Goal: Transaction & Acquisition: Purchase product/service

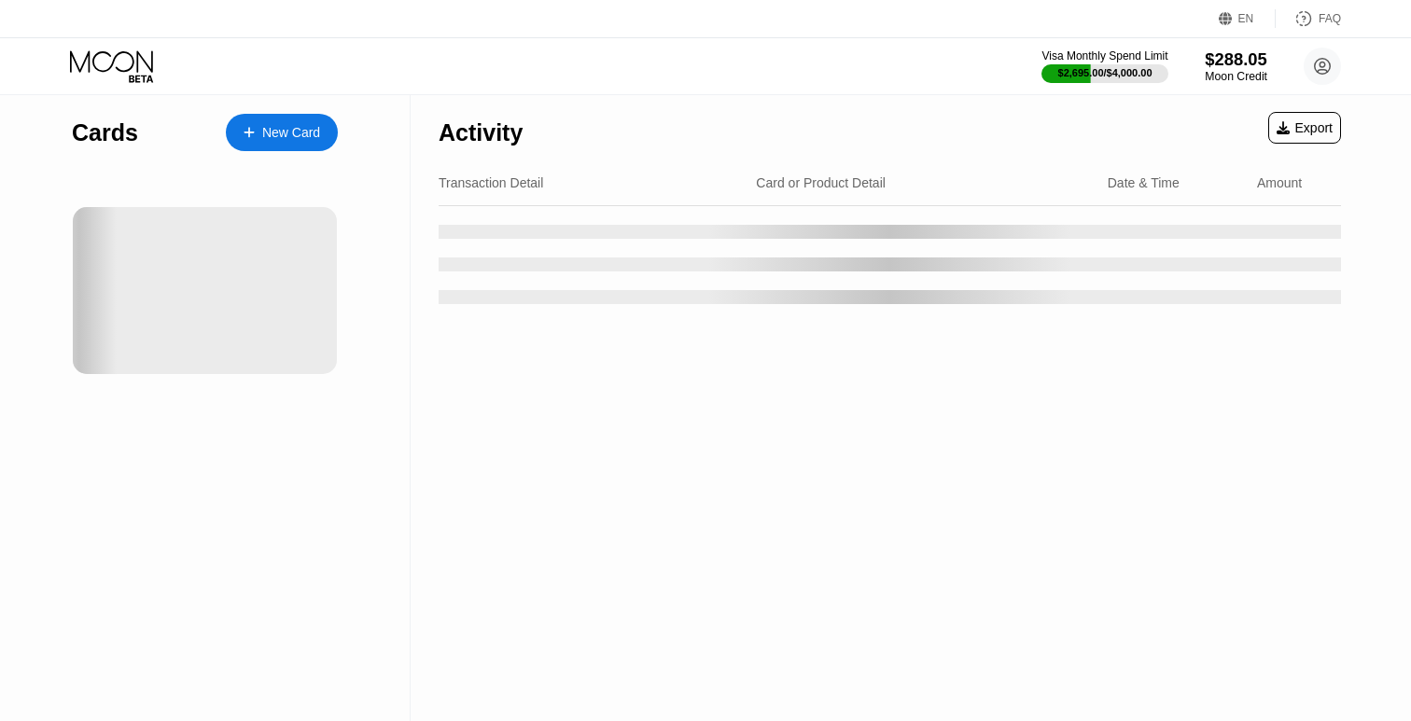
click at [1211, 71] on div "Moon Credit" at bounding box center [1236, 76] width 63 height 13
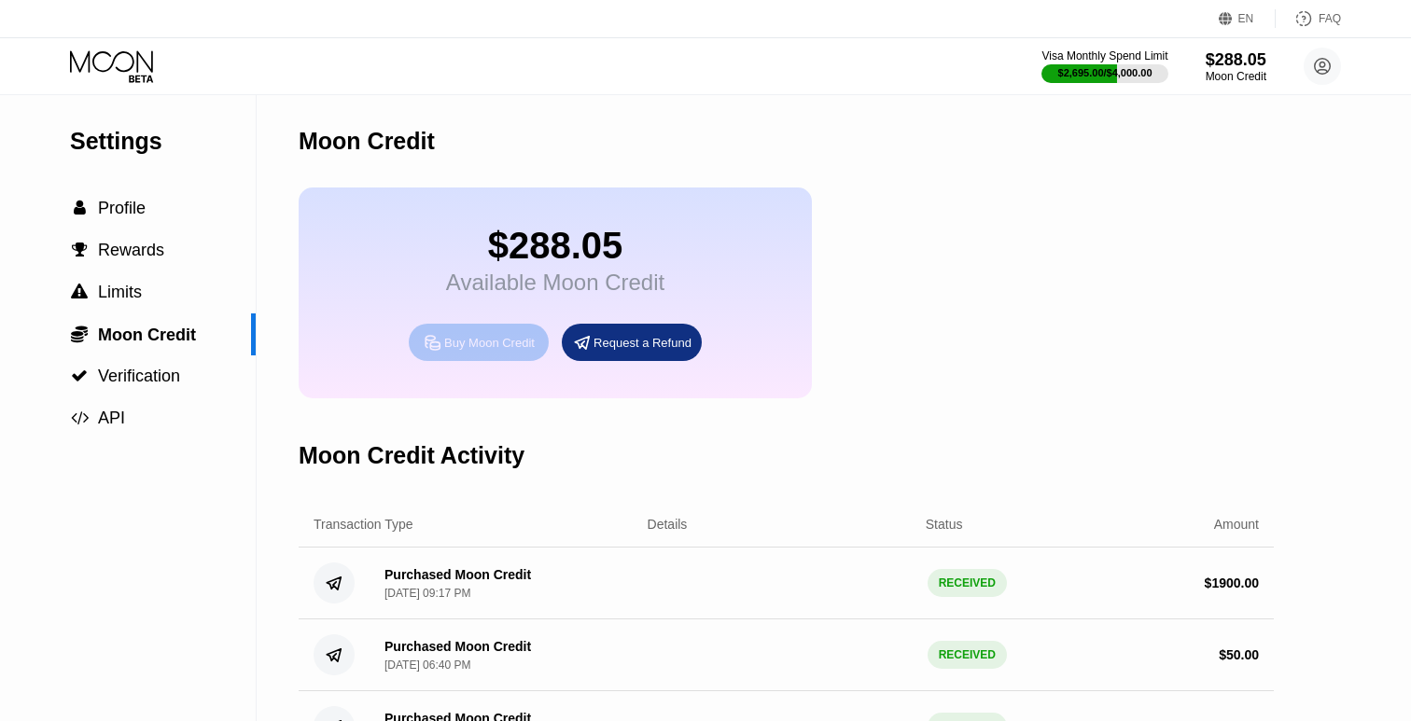
click at [519, 331] on div "Buy Moon Credit" at bounding box center [479, 342] width 140 height 37
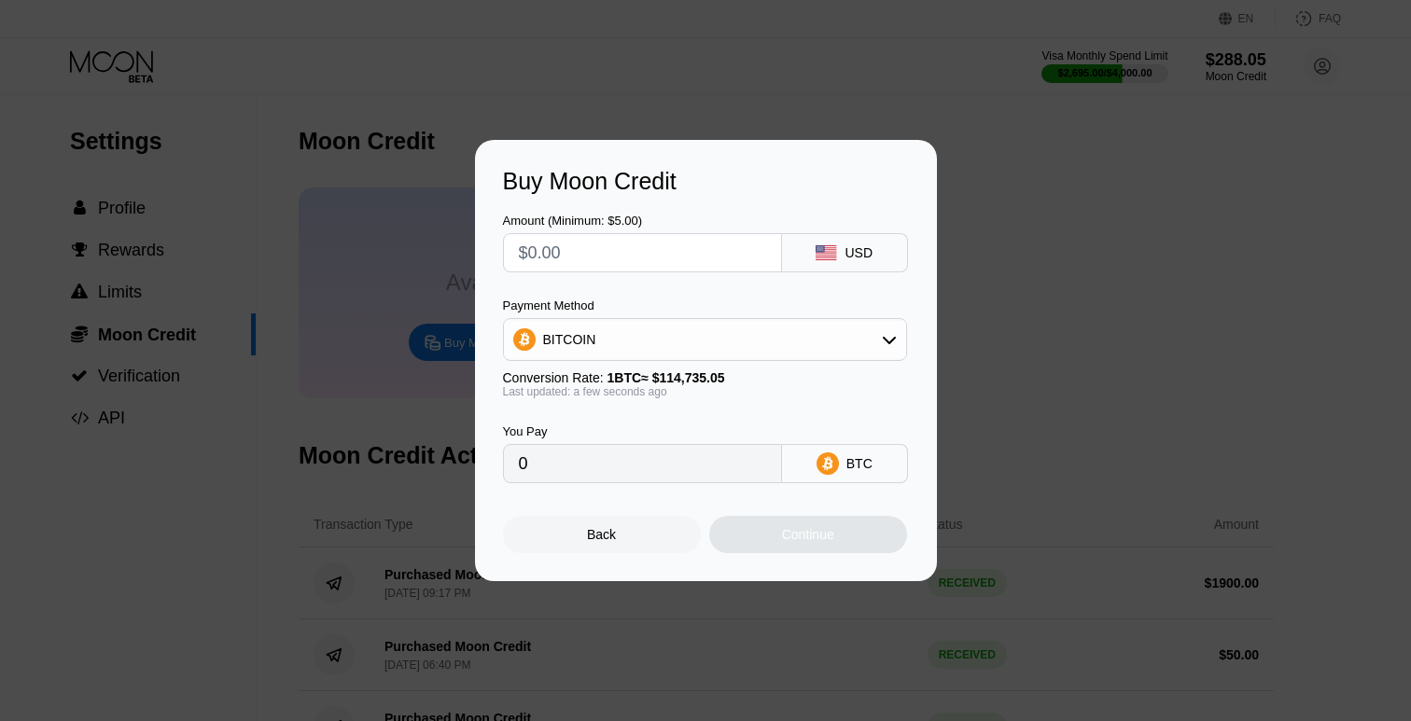
click at [676, 251] on input "text" at bounding box center [642, 252] width 247 height 37
click at [638, 336] on div "BITCOIN" at bounding box center [705, 339] width 402 height 37
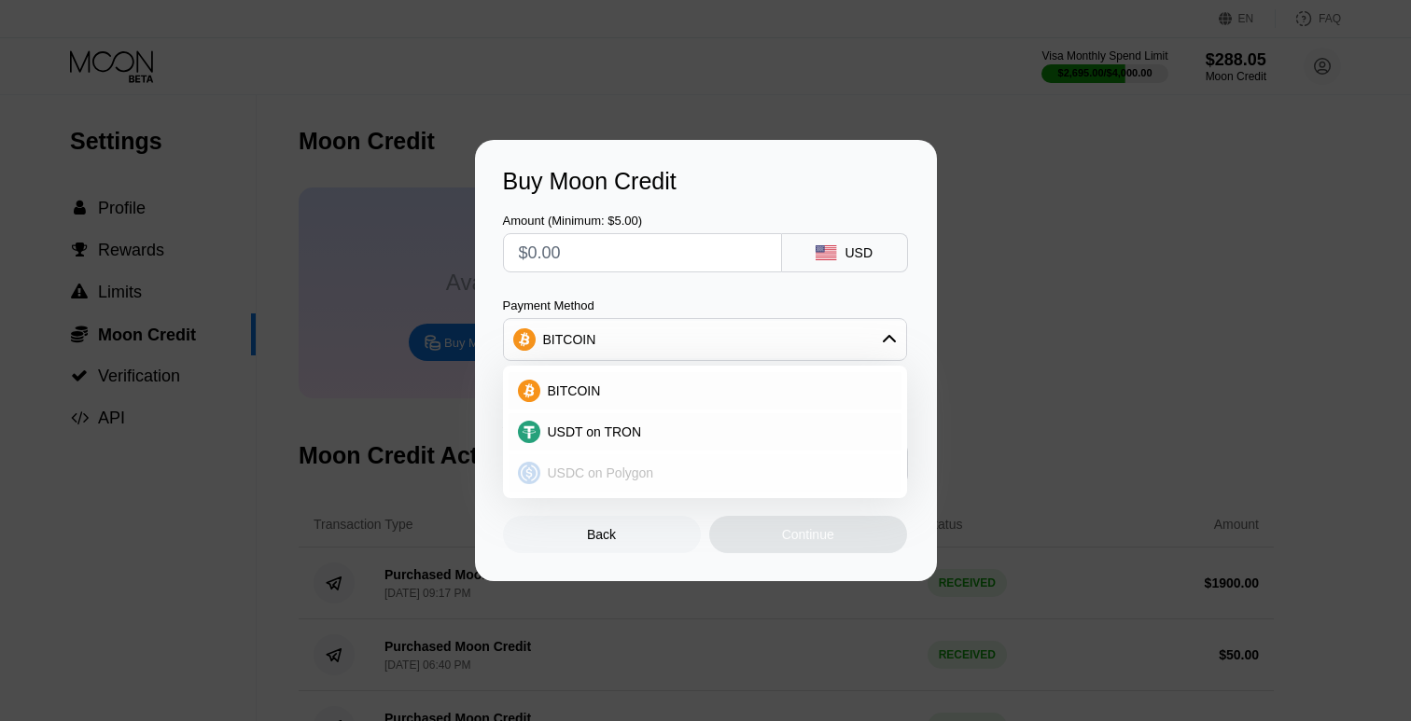
click at [628, 467] on span "USDC on Polygon" at bounding box center [601, 473] width 106 height 15
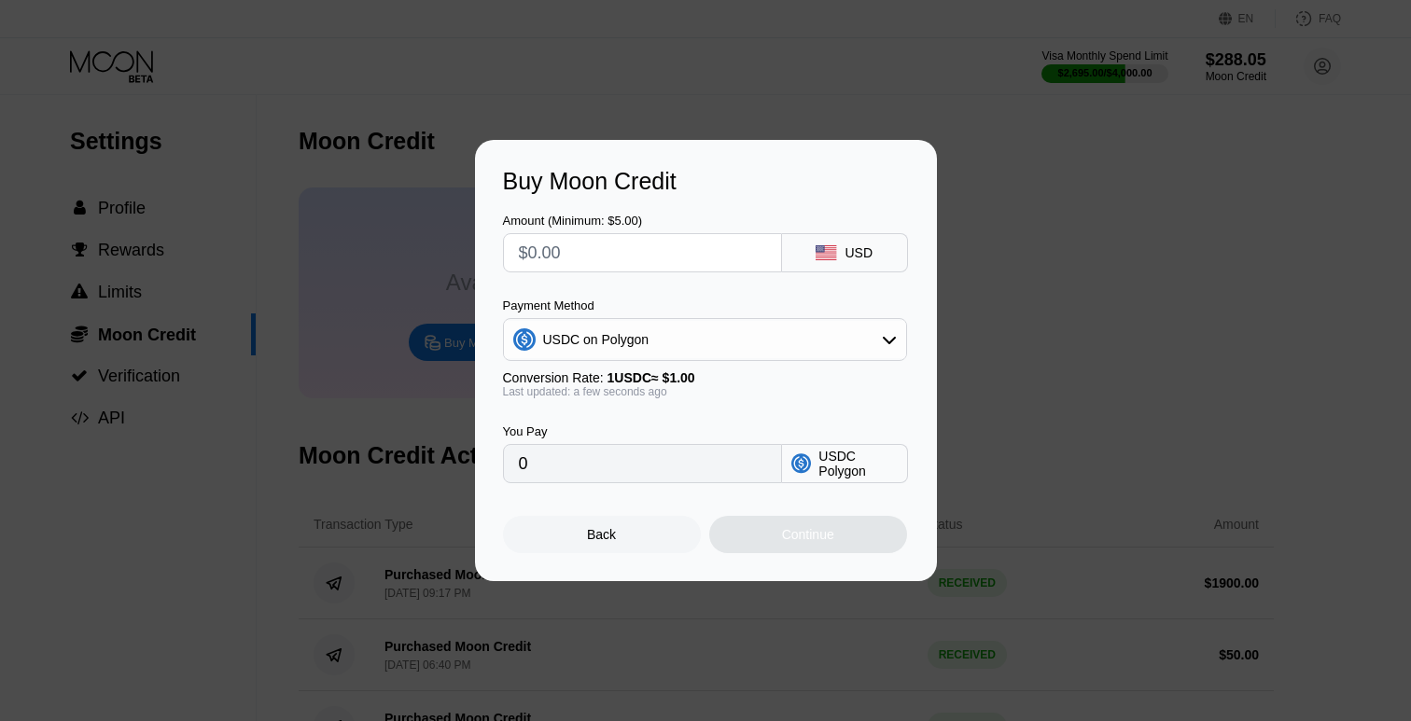
click at [647, 244] on input "text" at bounding box center [642, 252] width 247 height 37
type input "$1"
type input "1.00000000"
type input "$15"
type input "15.00000000"
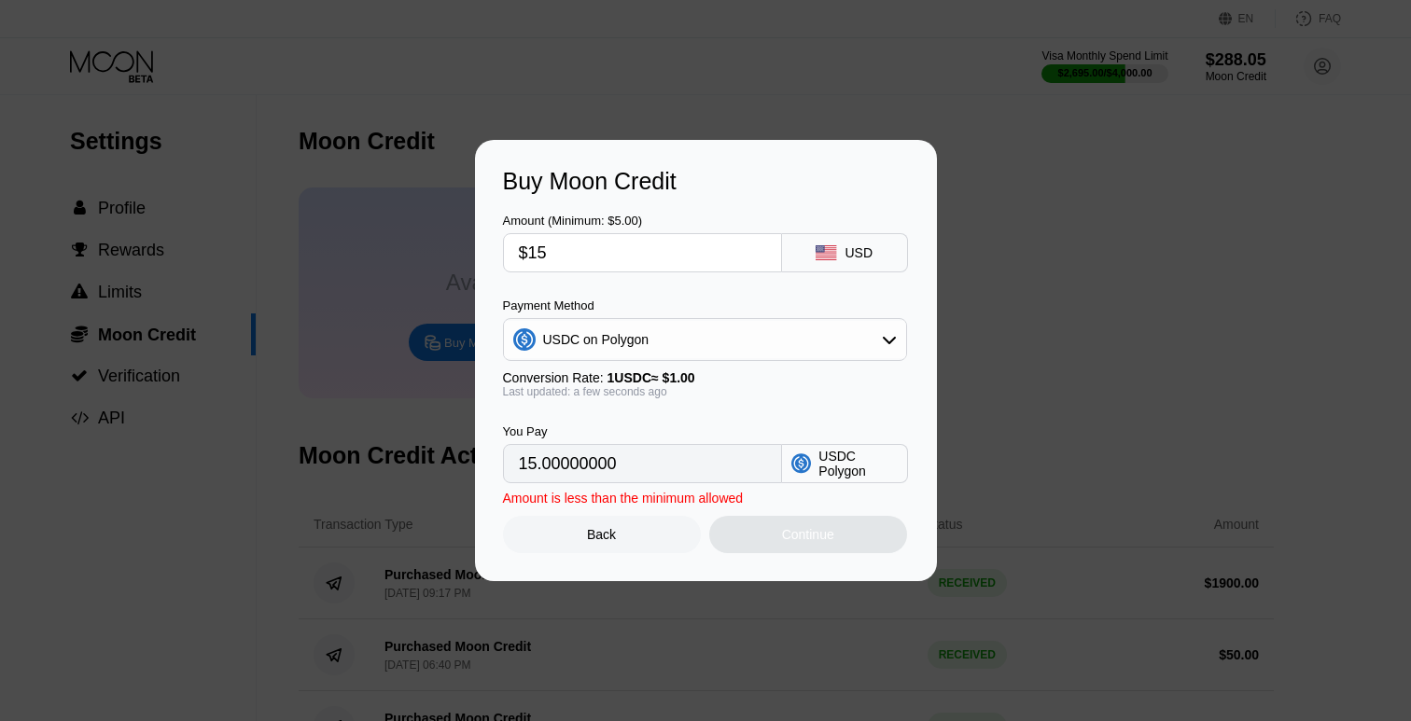
type input "$150"
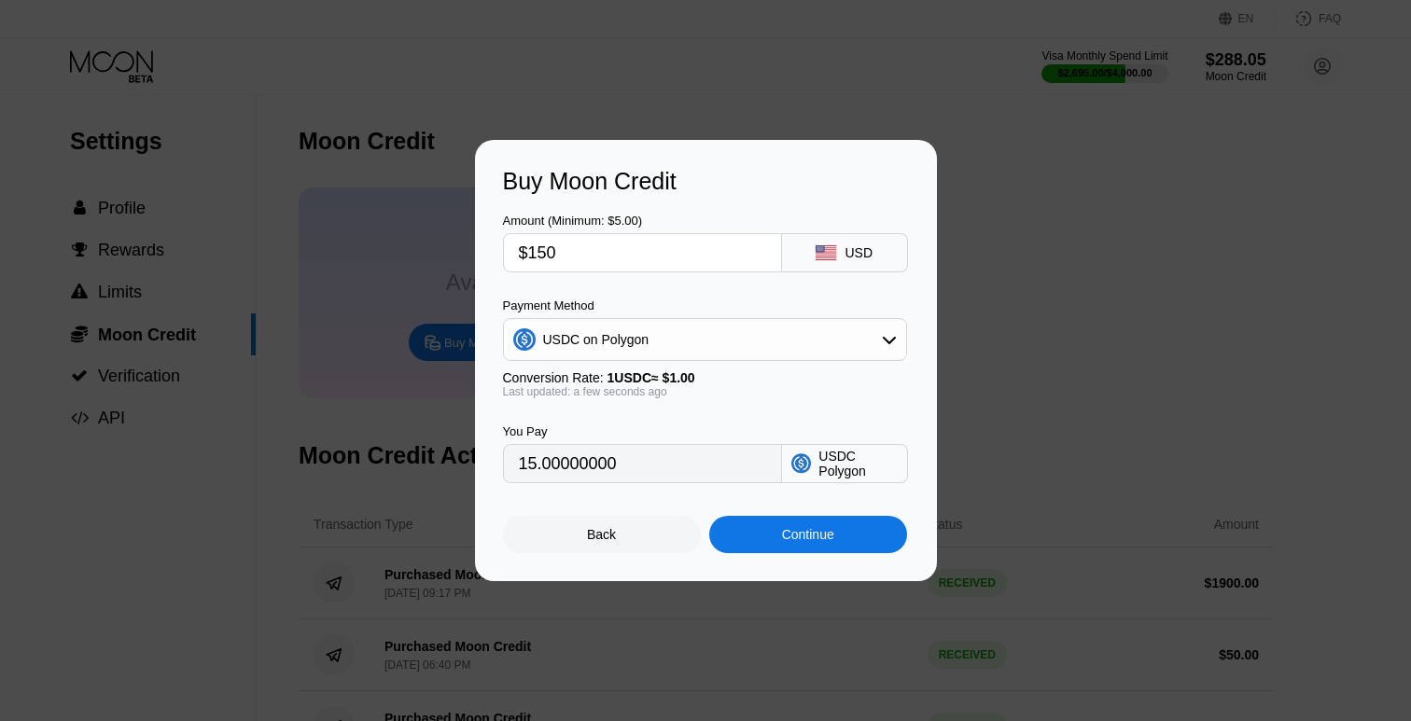
type input "150.00000000"
type input "$1500"
type input "1500.00000000"
type input "$1500"
click at [800, 521] on div "Continue" at bounding box center [808, 534] width 198 height 37
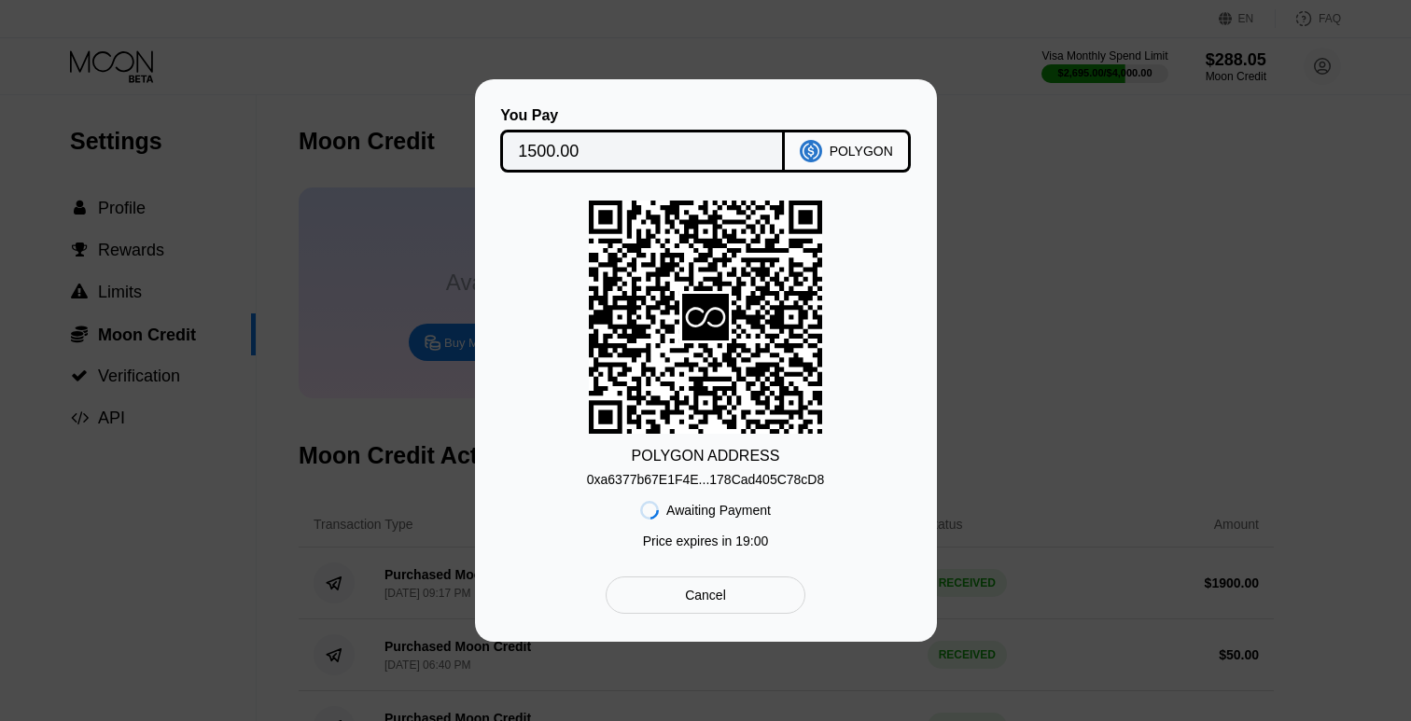
click at [728, 471] on div "0xa6377b67E1F4E...178Cad405C78cD8" at bounding box center [706, 476] width 238 height 22
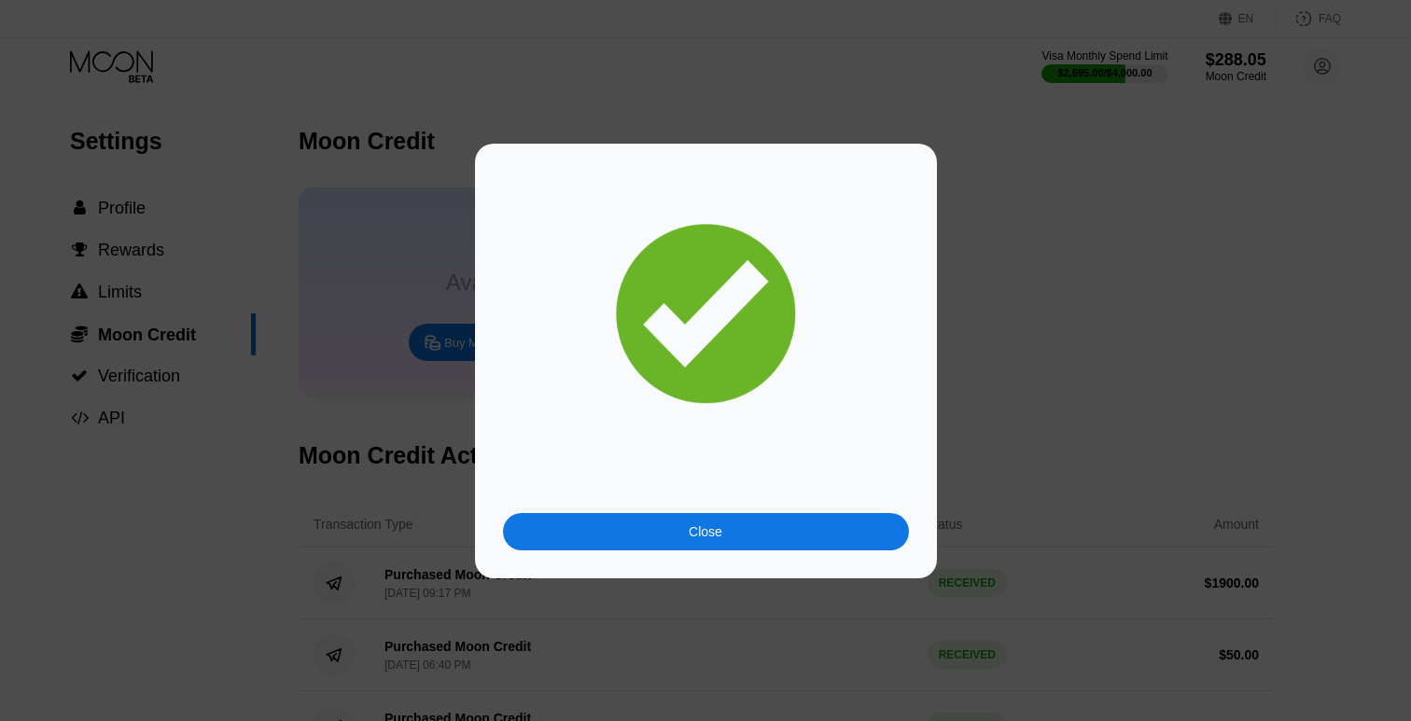
click at [1032, 116] on div at bounding box center [705, 360] width 1411 height 721
click at [761, 526] on div "Close" at bounding box center [706, 531] width 406 height 37
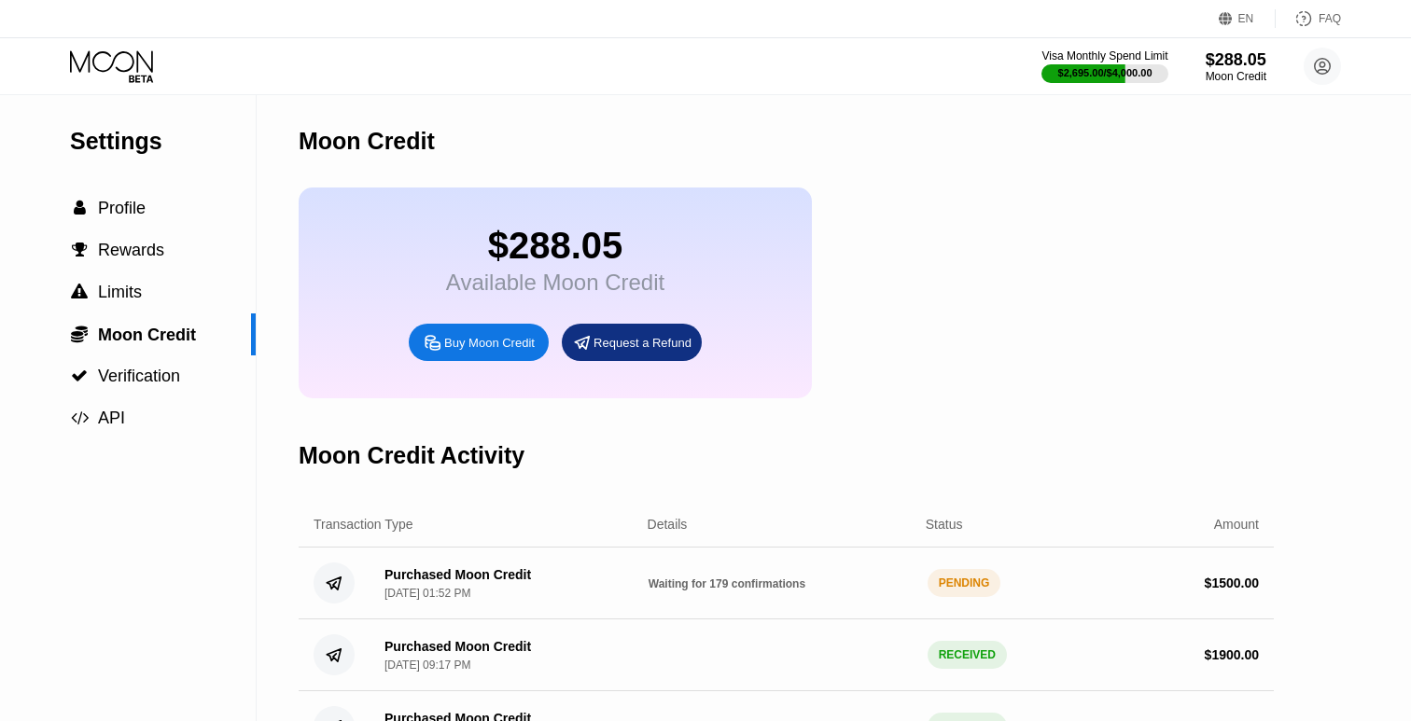
click at [137, 56] on icon at bounding box center [111, 60] width 83 height 21
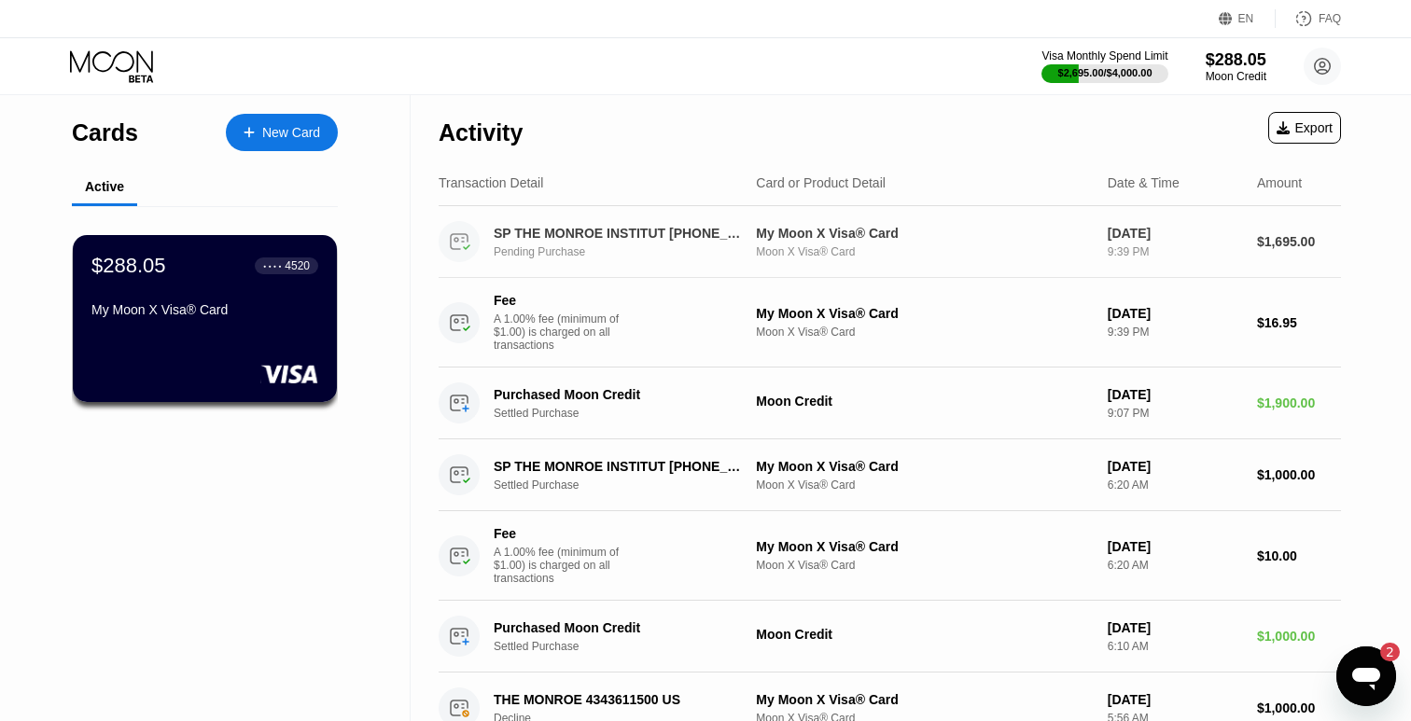
click at [883, 244] on div "My Moon X Visa® Card Moon X Visa® Card" at bounding box center [924, 242] width 336 height 33
click at [704, 255] on div "Pending Purchase" at bounding box center [630, 251] width 272 height 13
click at [1122, 77] on div "$2,695.00 / $4,000.00" at bounding box center [1105, 72] width 96 height 11
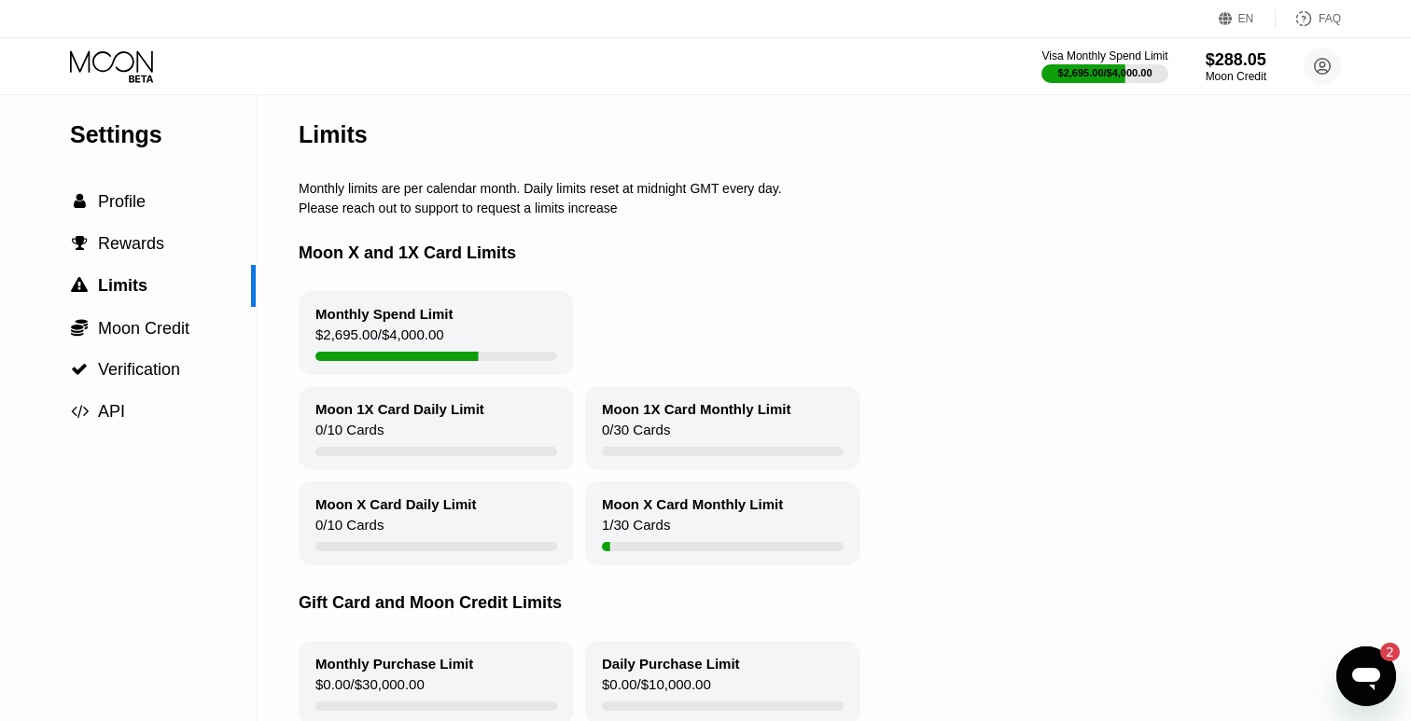
scroll to position [7, 0]
click at [403, 303] on div "Monthly Spend Limit $2,695.00 / $4,000.00" at bounding box center [436, 332] width 275 height 84
click at [394, 328] on div "$2,695.00 / $4,000.00" at bounding box center [379, 338] width 129 height 25
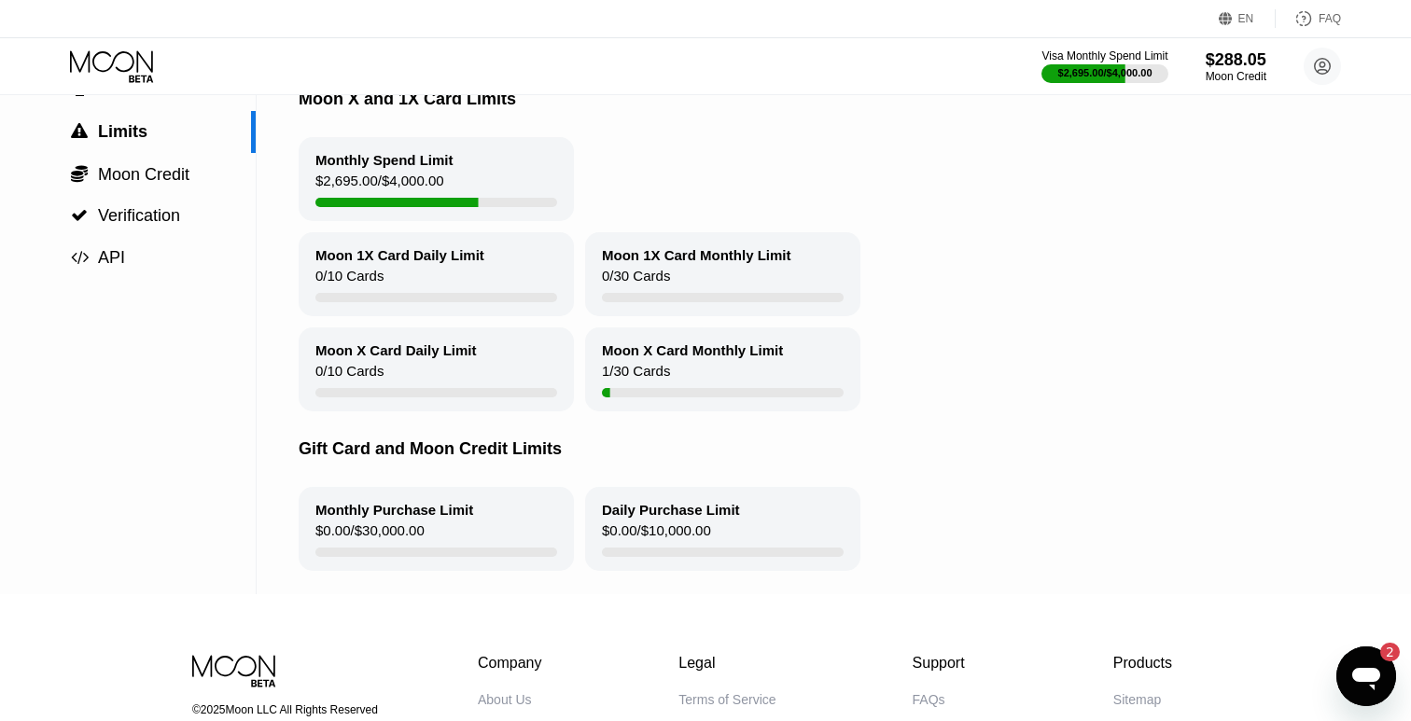
scroll to position [42, 0]
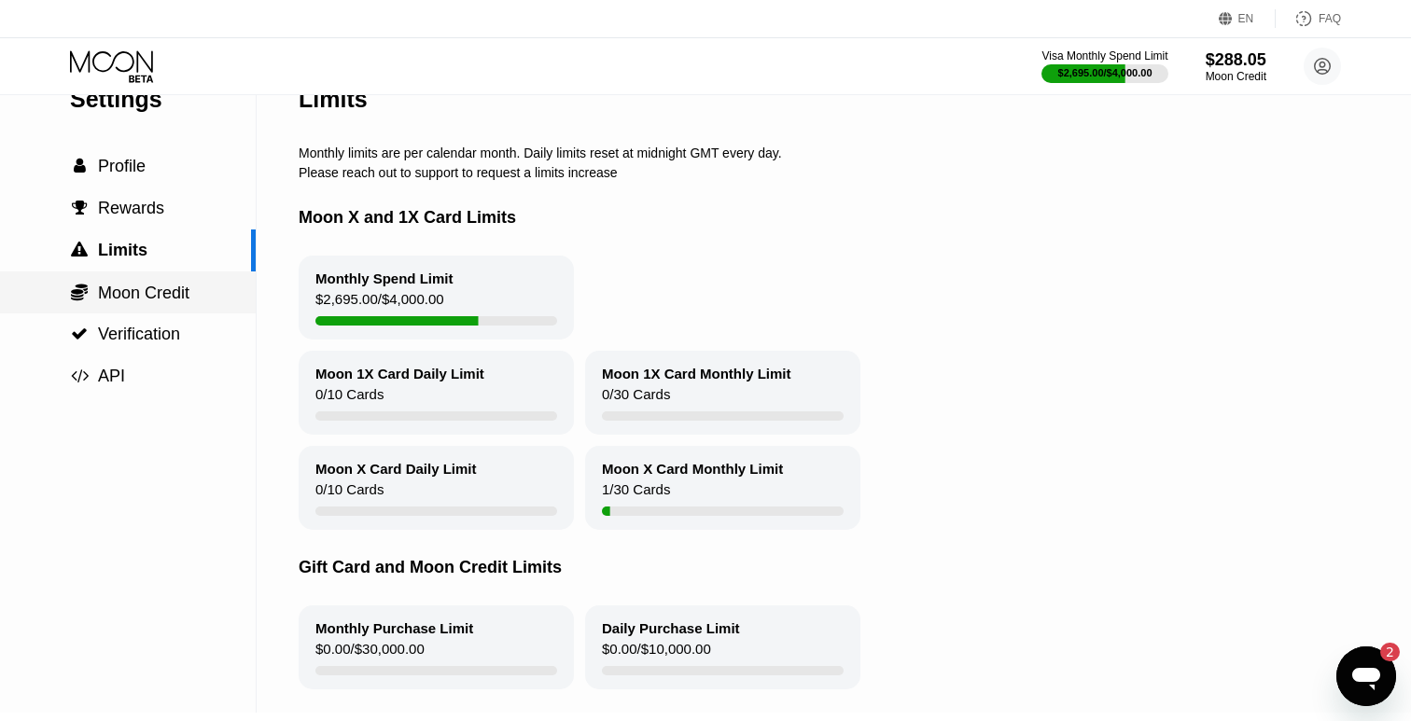
click at [159, 296] on span "Moon Credit" at bounding box center [143, 293] width 91 height 19
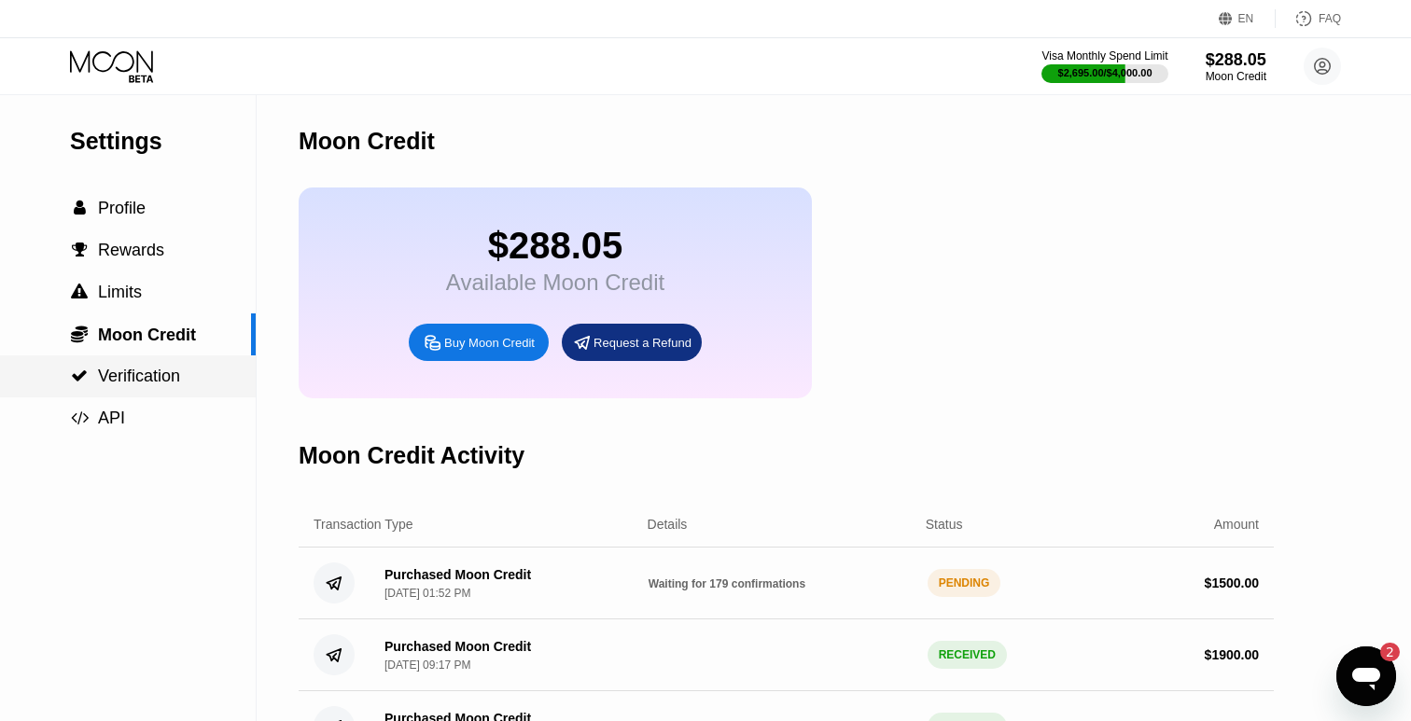
click at [155, 377] on span "Verification" at bounding box center [139, 376] width 82 height 19
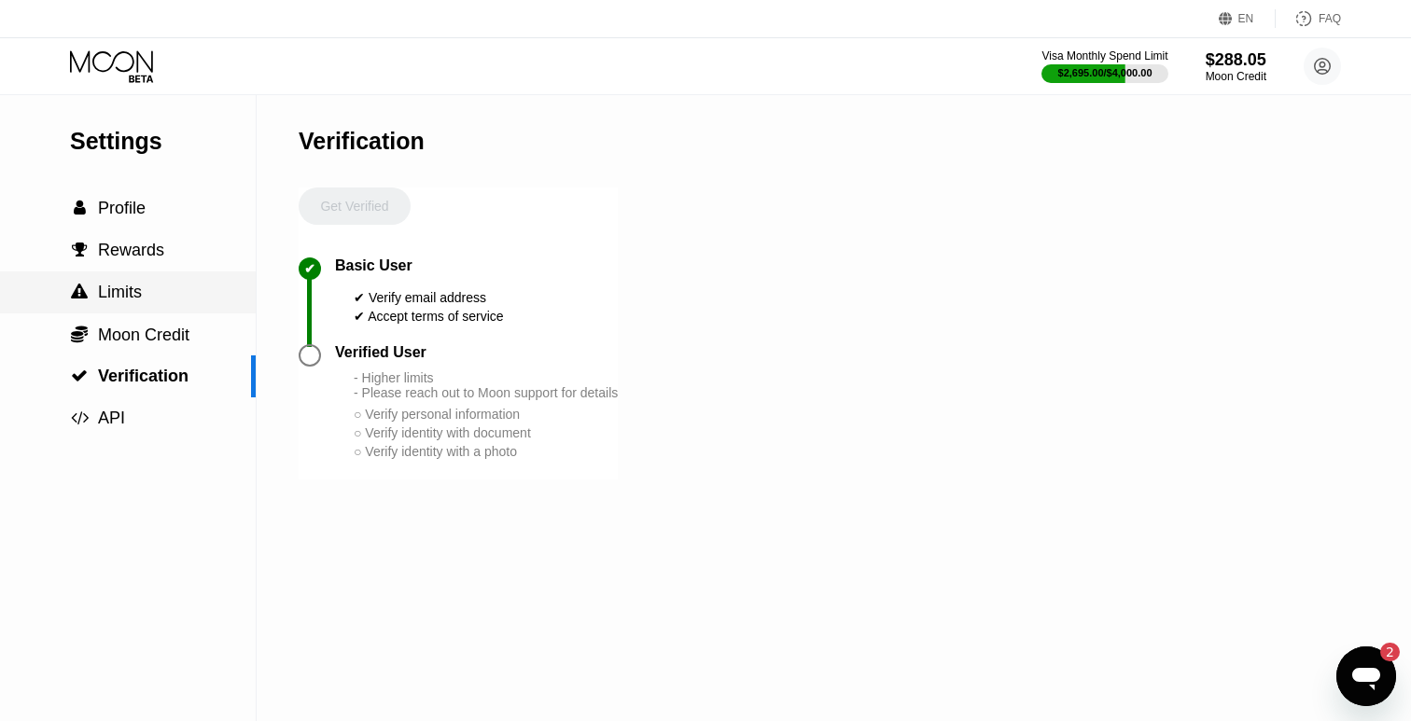
click at [165, 272] on div " Limits" at bounding box center [128, 293] width 256 height 42
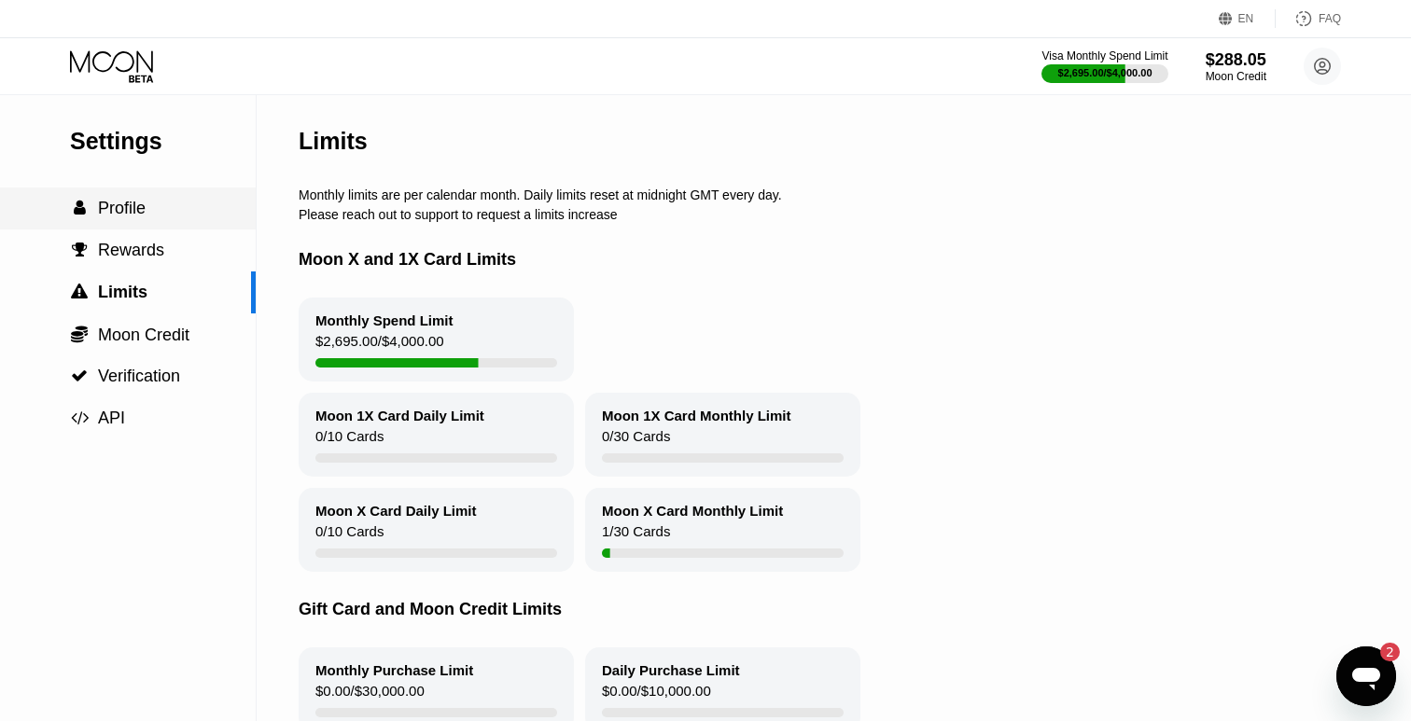
click at [174, 225] on div " Profile" at bounding box center [128, 209] width 256 height 42
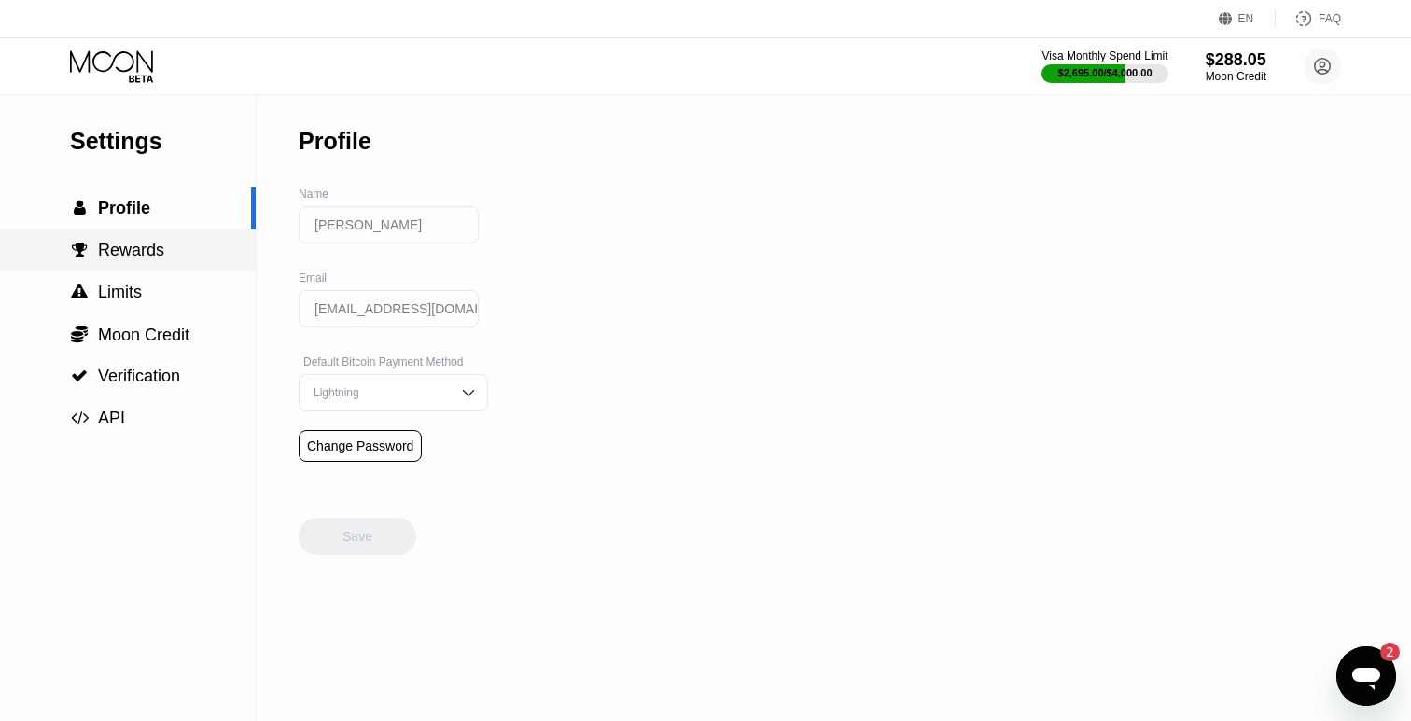
click at [166, 254] on div " Rewards" at bounding box center [128, 251] width 256 height 20
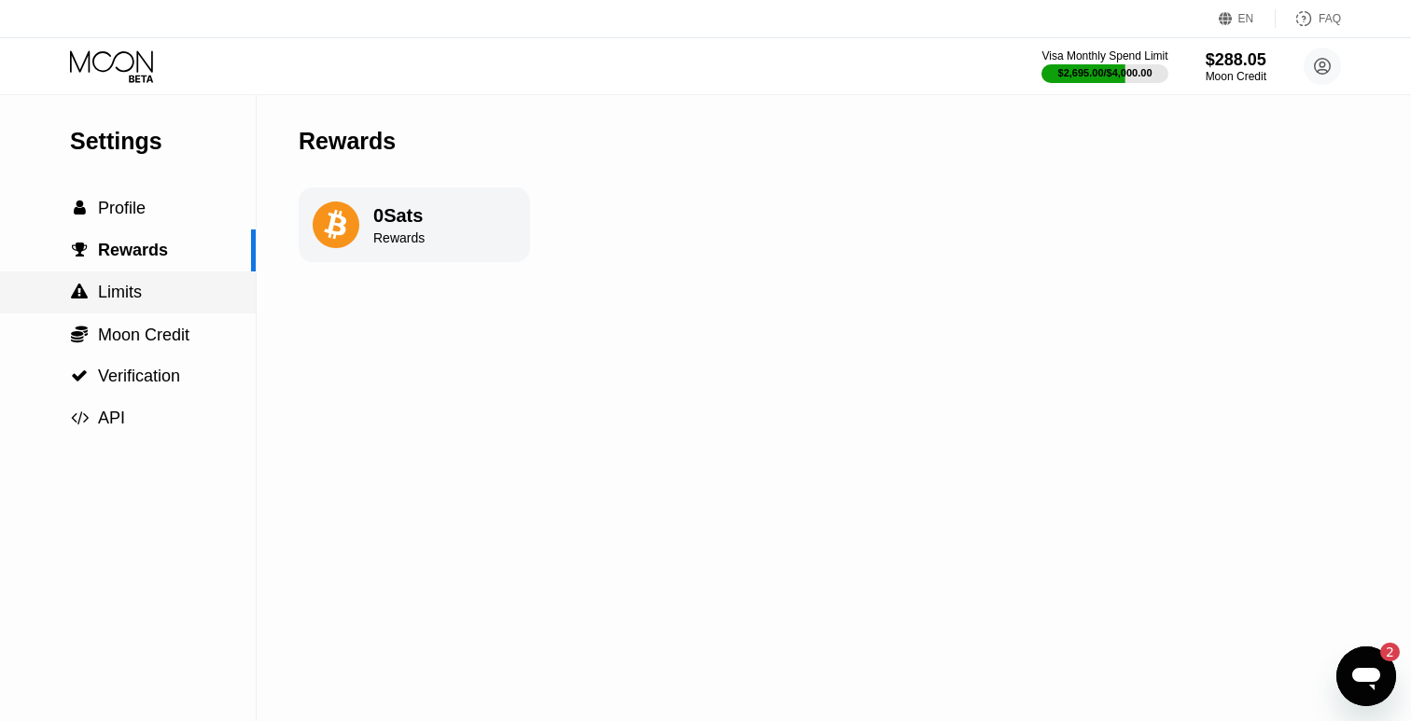
click at [160, 296] on div " Limits" at bounding box center [128, 293] width 256 height 20
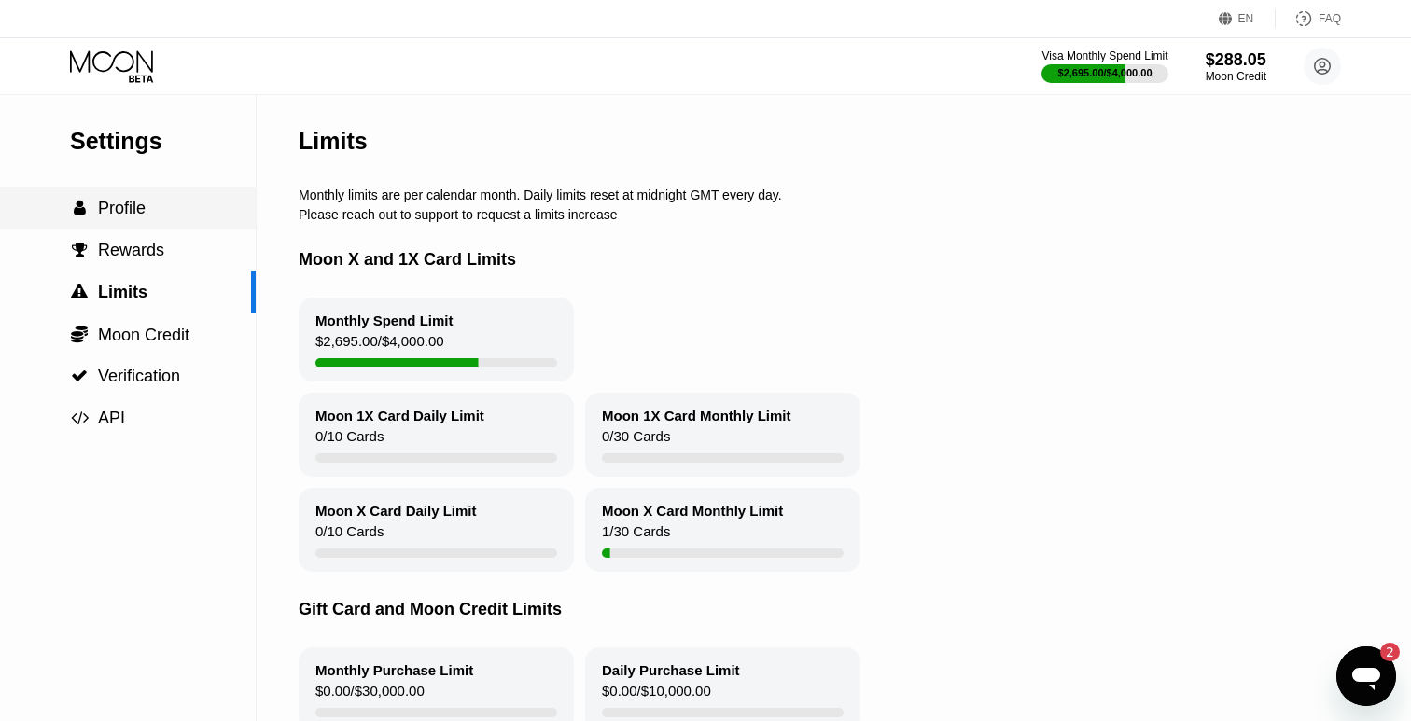
click at [171, 227] on div " Profile" at bounding box center [128, 209] width 256 height 42
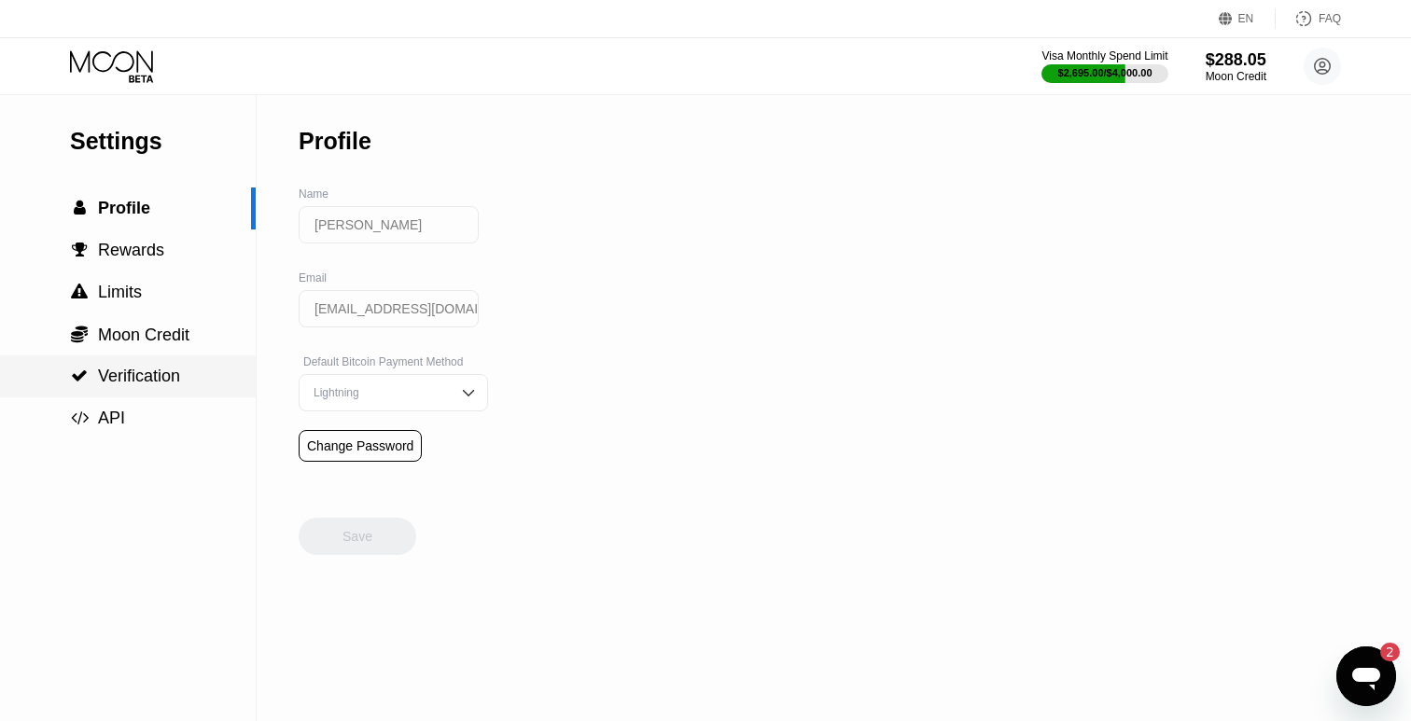
click at [151, 366] on div " Verification" at bounding box center [128, 376] width 256 height 42
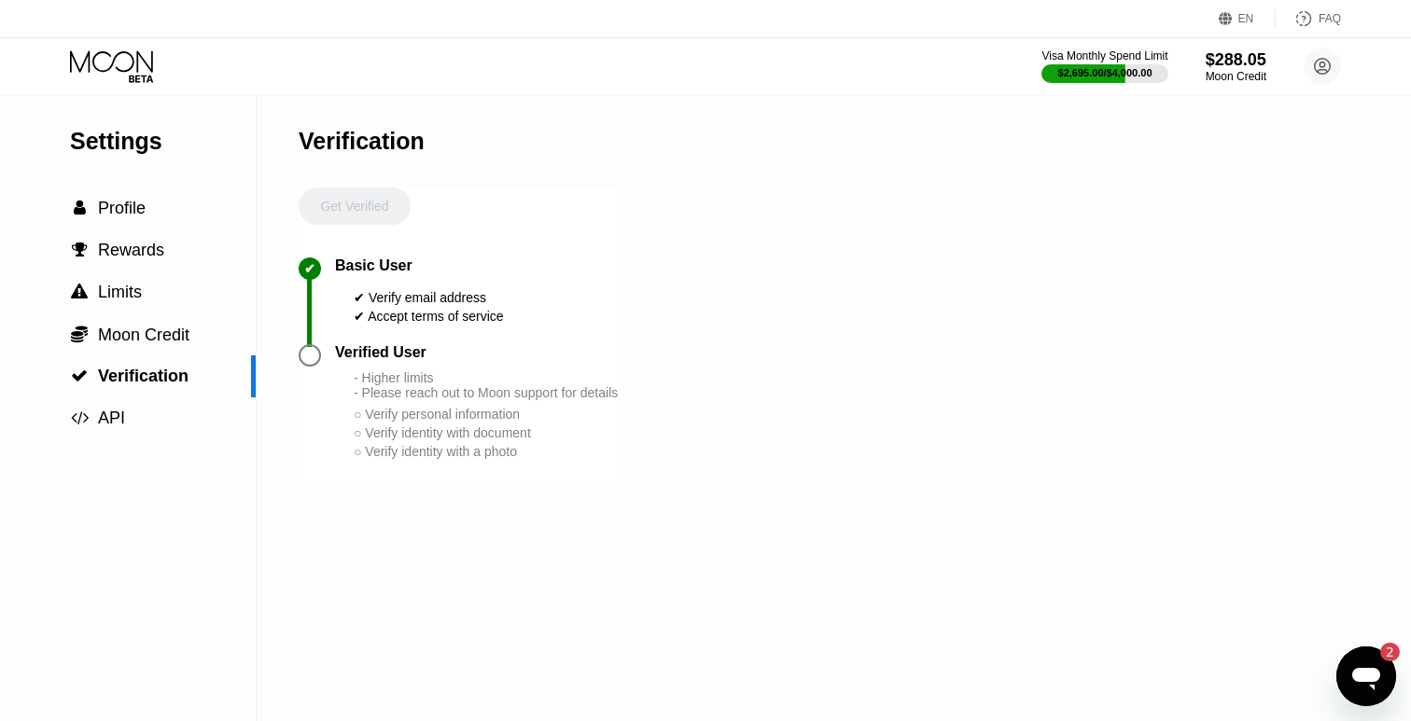
click at [345, 355] on div "Verified User" at bounding box center [380, 352] width 91 height 17
click at [307, 355] on div at bounding box center [310, 355] width 22 height 22
click at [411, 364] on div "Verified User - Higher limits - Please reach out to Moon support for details ○ …" at bounding box center [476, 402] width 283 height 117
click at [1329, 67] on icon at bounding box center [1323, 67] width 16 height 16
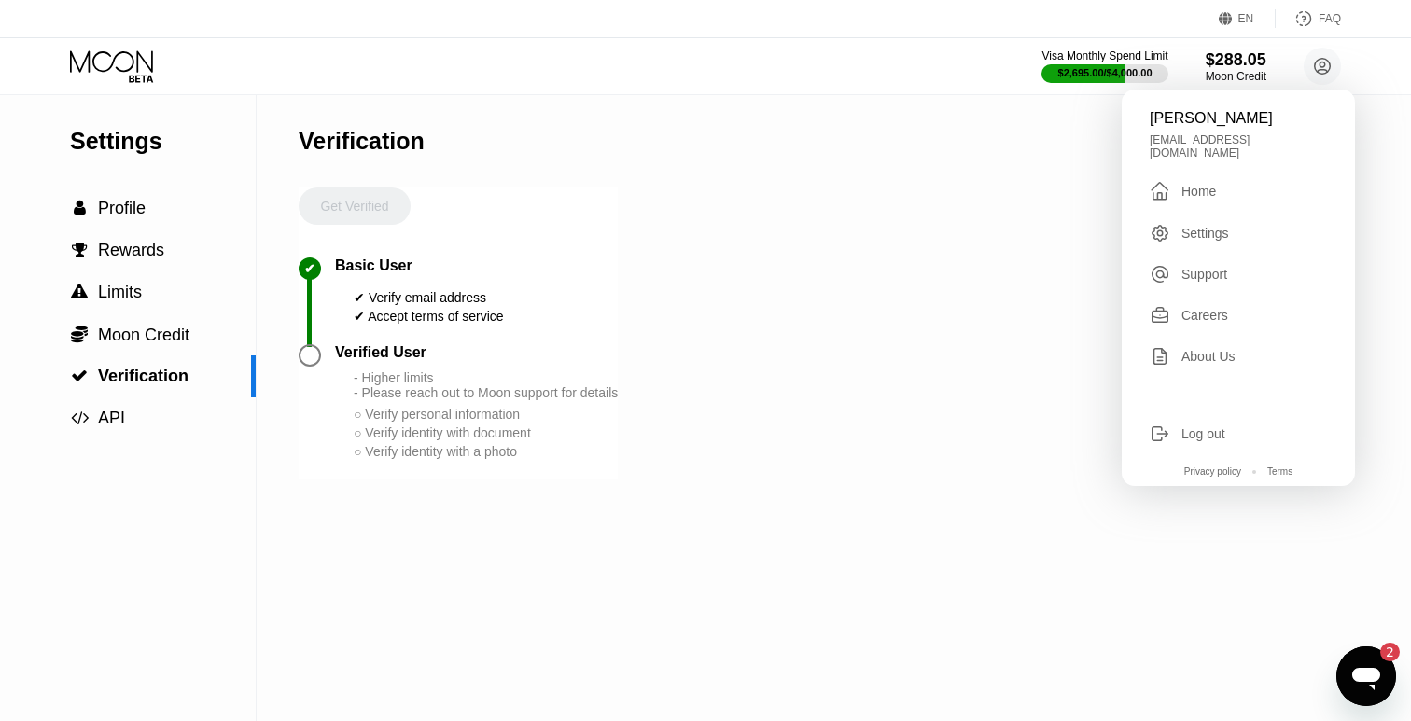
click at [1026, 275] on div "Settings  Profile  Rewards  Limits  Moon Credit  Verification  API Verifi…" at bounding box center [705, 408] width 1411 height 626
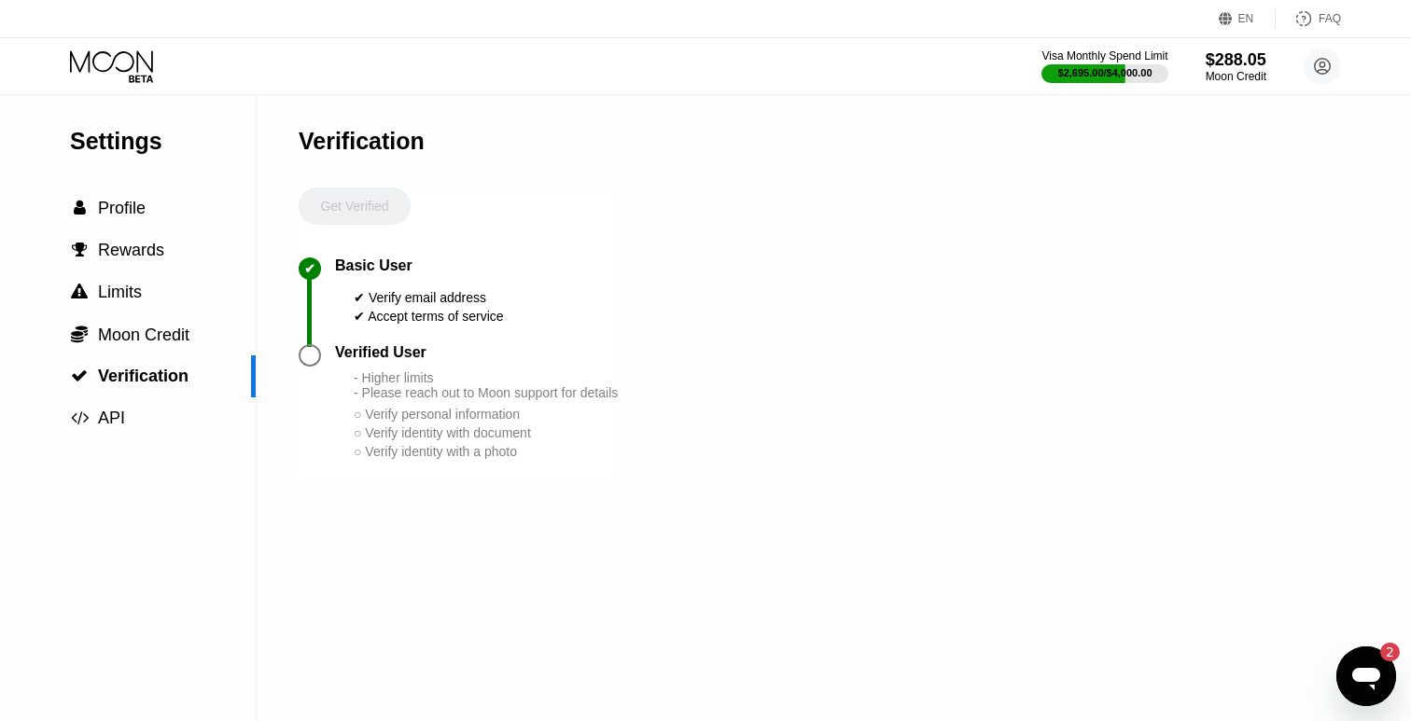
click at [137, 64] on icon at bounding box center [111, 60] width 83 height 21
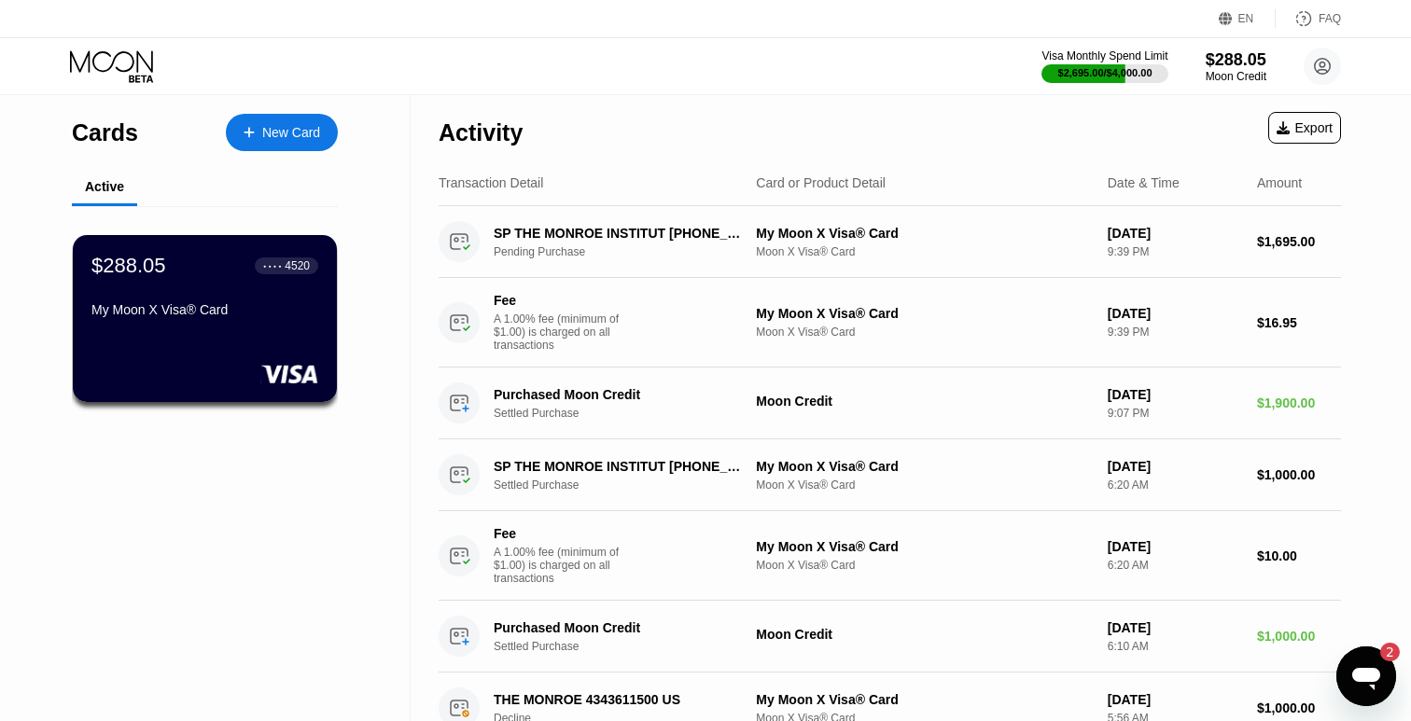
click at [118, 137] on div "Cards" at bounding box center [105, 132] width 66 height 27
click at [129, 76] on icon at bounding box center [141, 78] width 24 height 7
click at [171, 38] on div "Visa Monthly Spend Limit $2,695.00 / $4,000.00 $288.05 Moon Credit J F jamiefly…" at bounding box center [705, 66] width 1411 height 56
click at [1116, 62] on div "Visa Monthly Spend Limit" at bounding box center [1104, 55] width 129 height 13
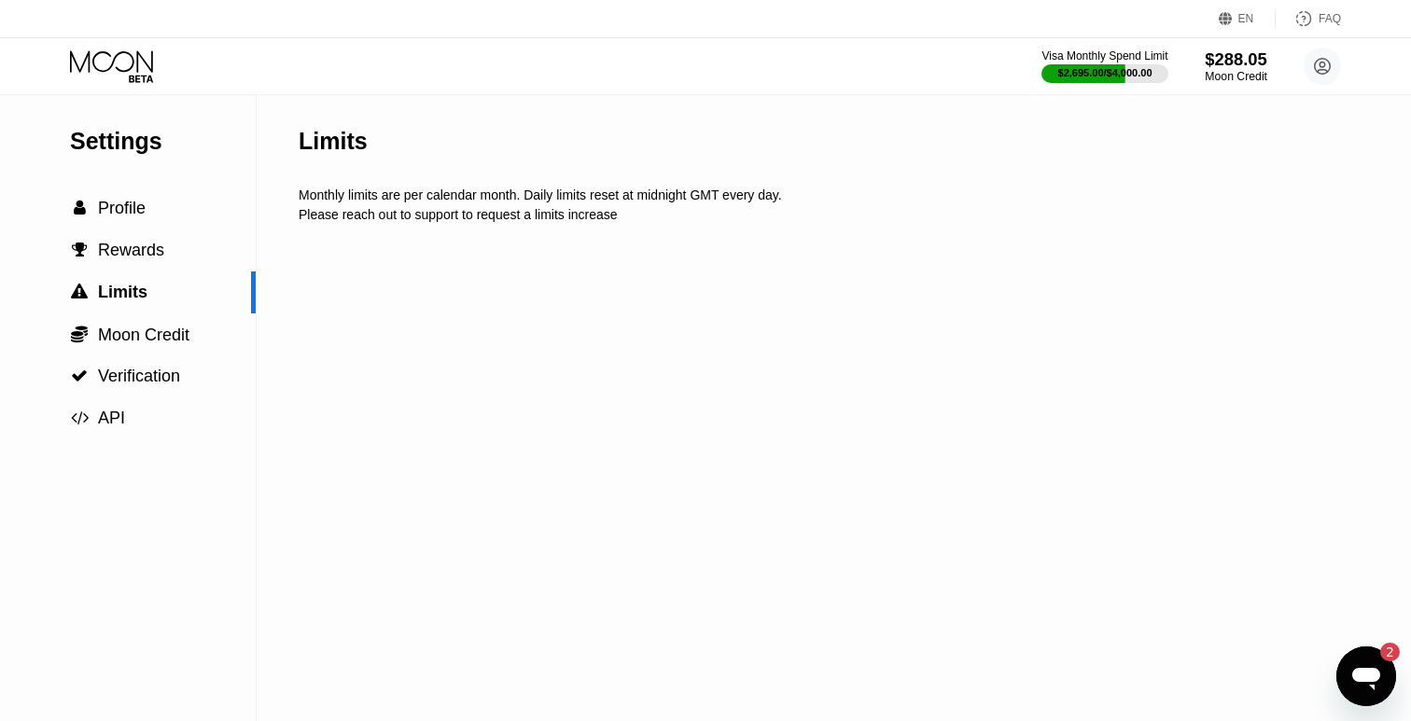
click at [1240, 67] on div "$288.05" at bounding box center [1236, 59] width 63 height 20
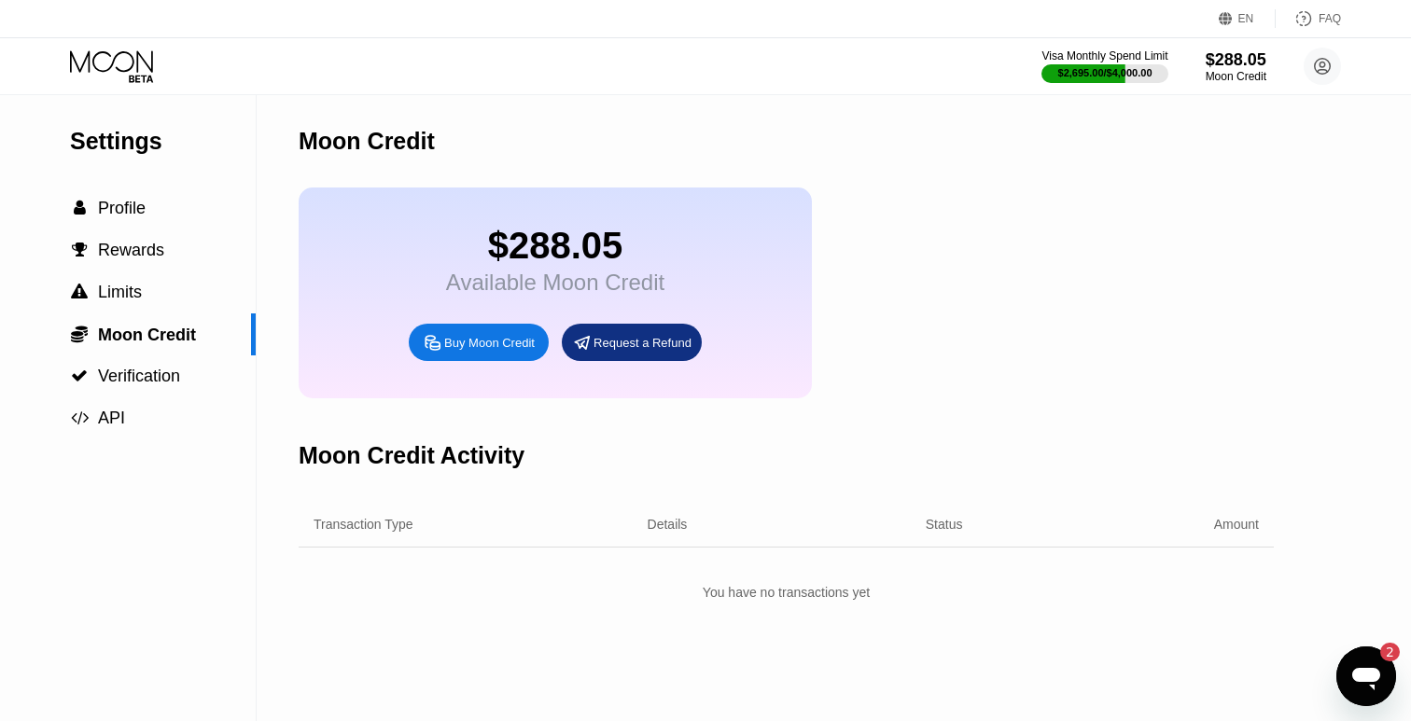
scroll to position [238, 0]
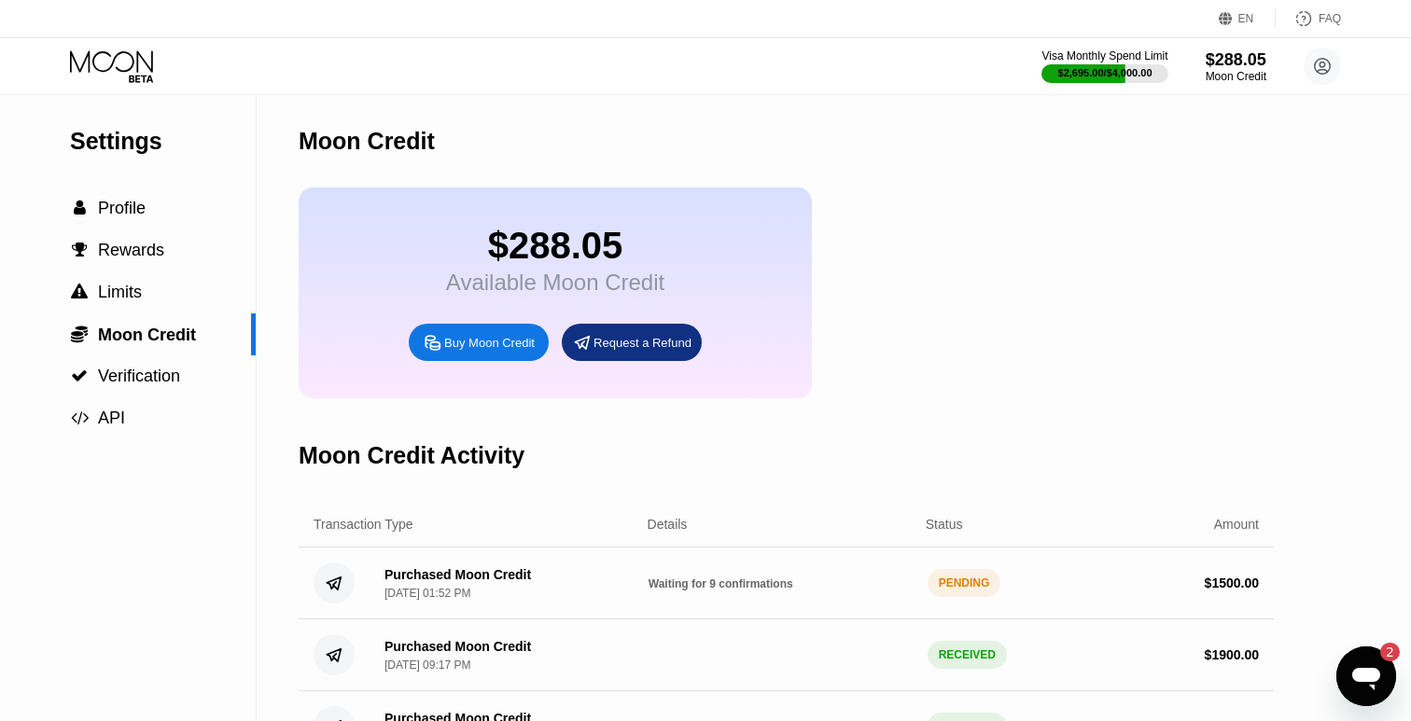
click at [134, 67] on icon at bounding box center [113, 66] width 87 height 33
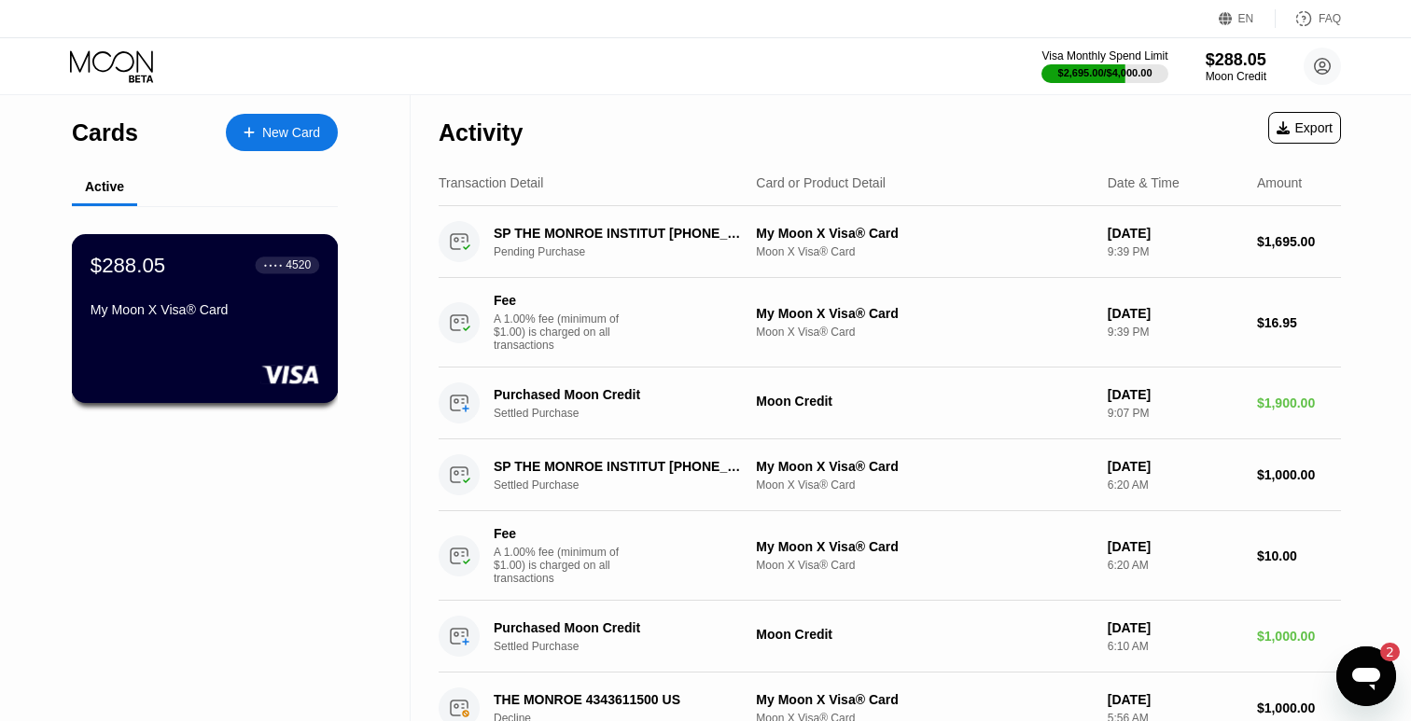
click at [195, 280] on div "$288.05 ● ● ● ● 4520 My Moon X Visa® Card" at bounding box center [205, 289] width 229 height 72
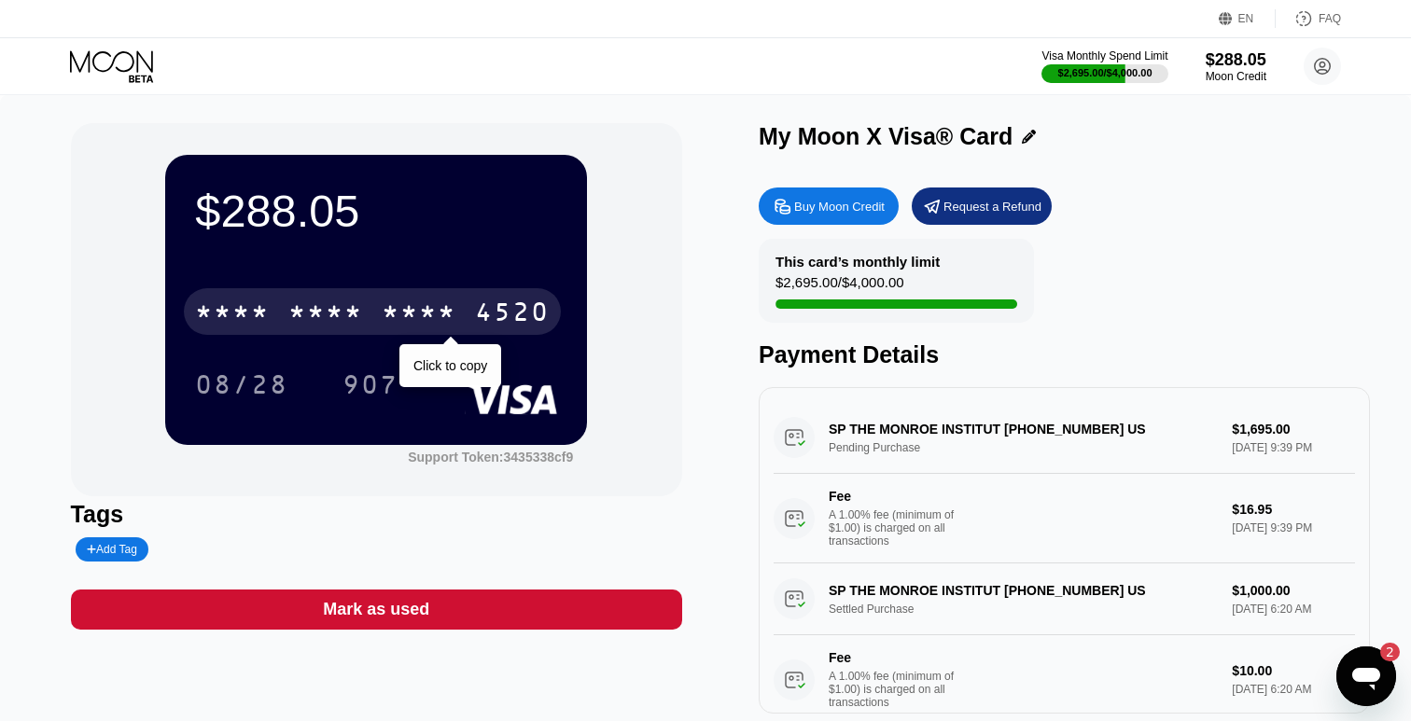
click at [304, 298] on div "* * * * * * * * * * * * 4520" at bounding box center [372, 311] width 377 height 47
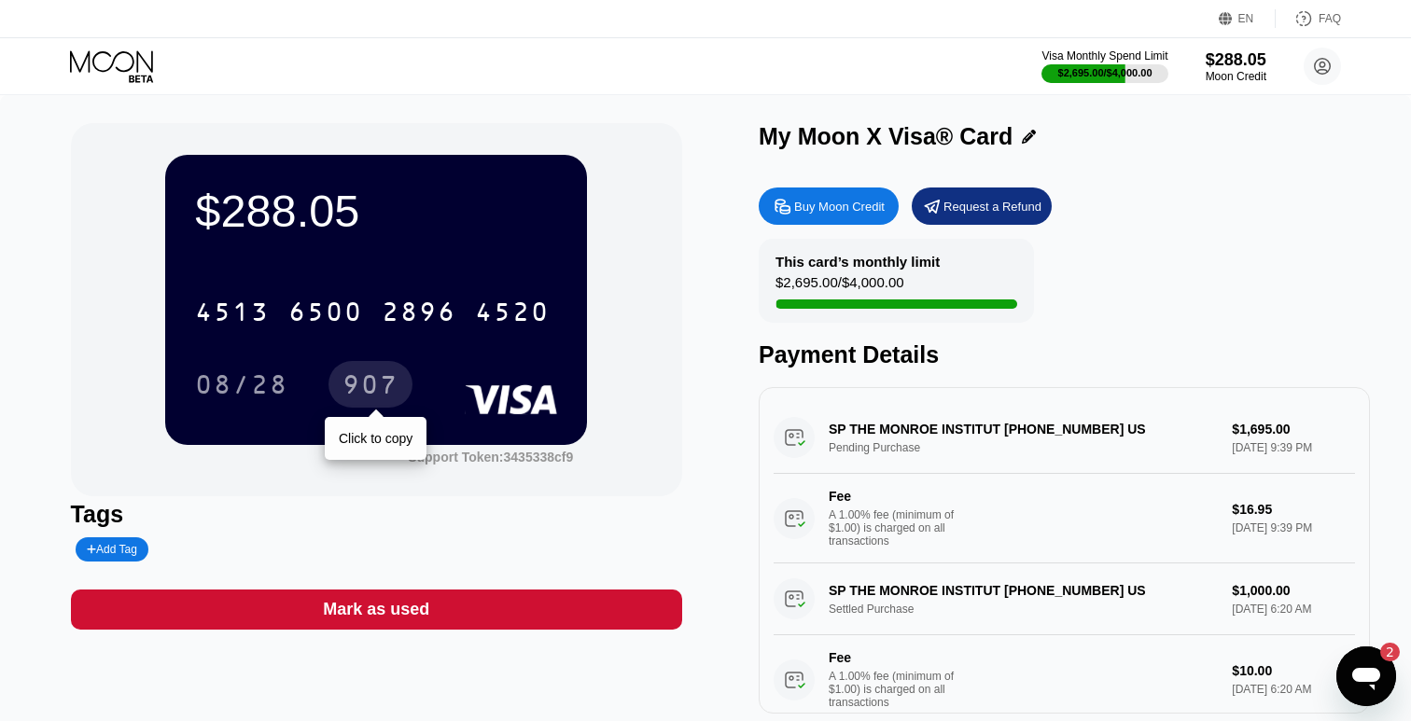
click at [364, 377] on div "907" at bounding box center [370, 387] width 56 height 30
click at [224, 385] on div "08/28" at bounding box center [241, 387] width 93 height 30
click at [119, 73] on icon at bounding box center [113, 66] width 87 height 33
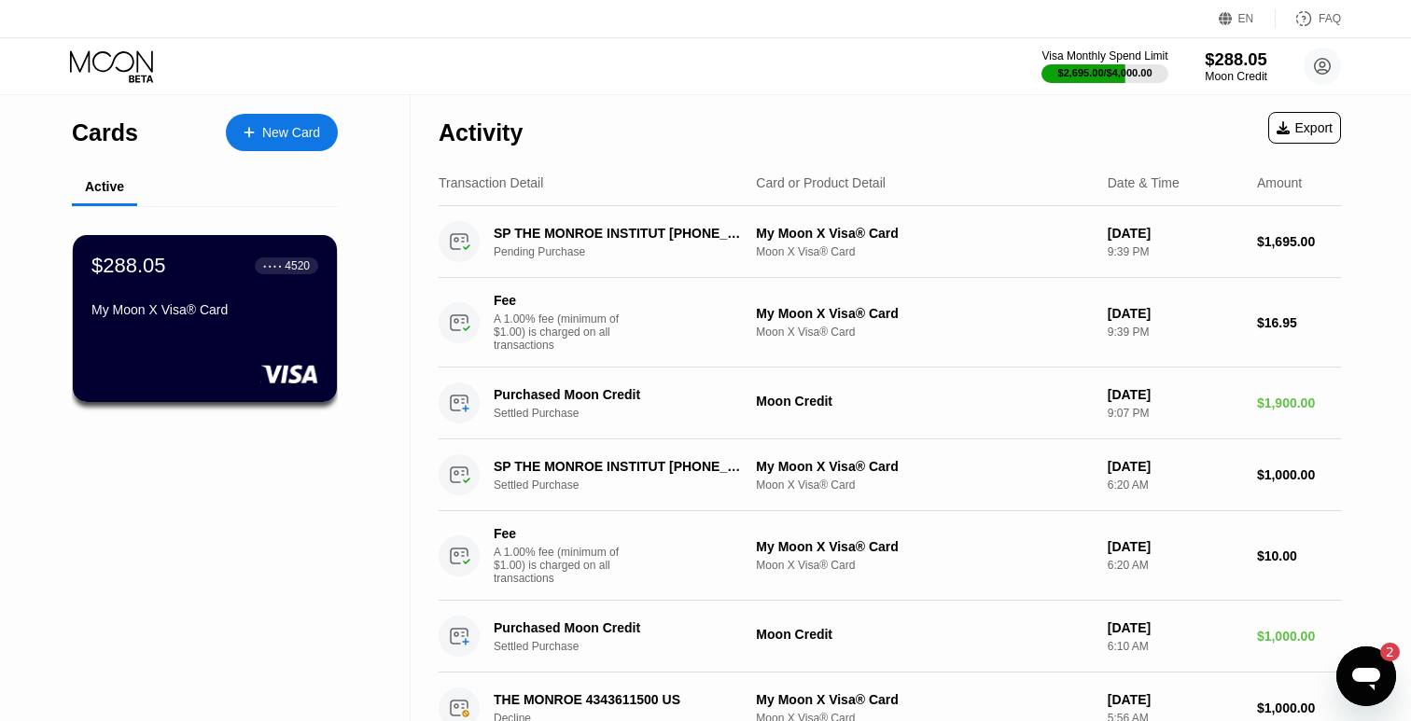
click at [1227, 79] on div "Moon Credit" at bounding box center [1236, 76] width 63 height 13
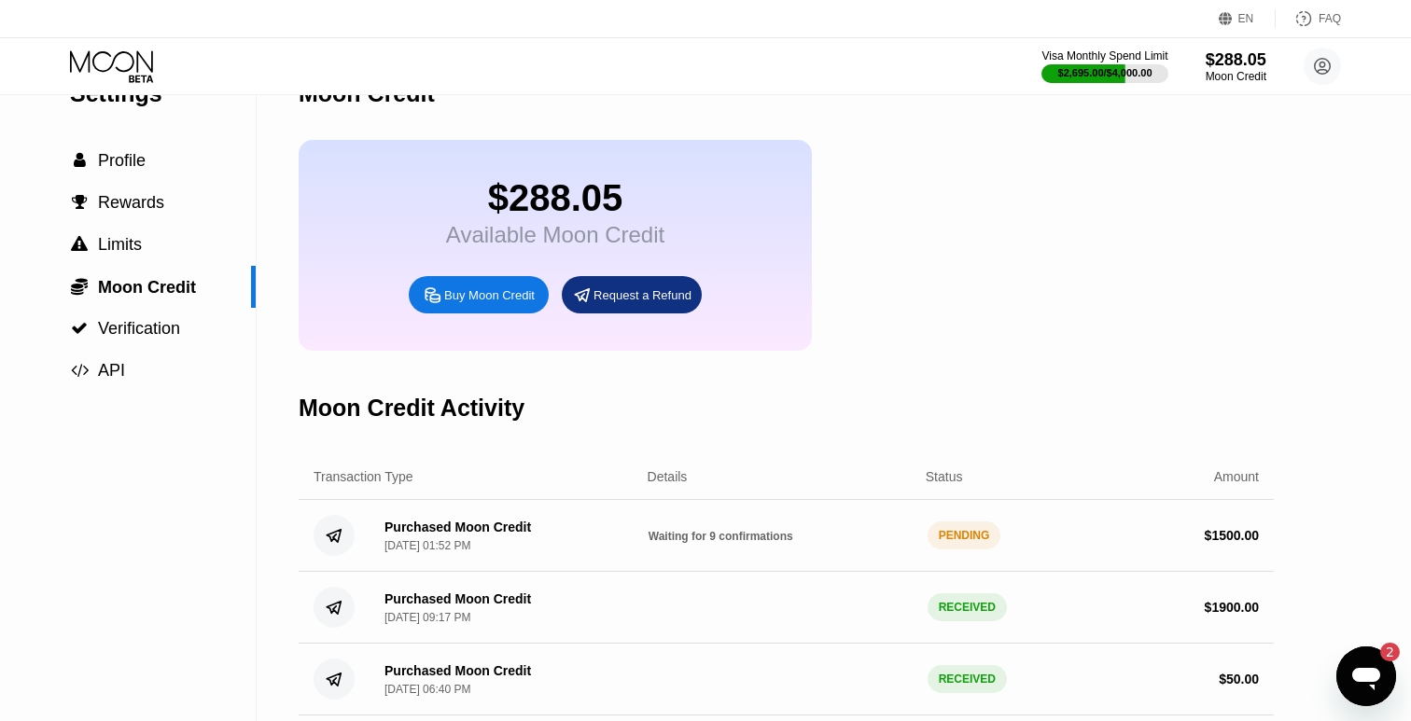
scroll to position [49, 0]
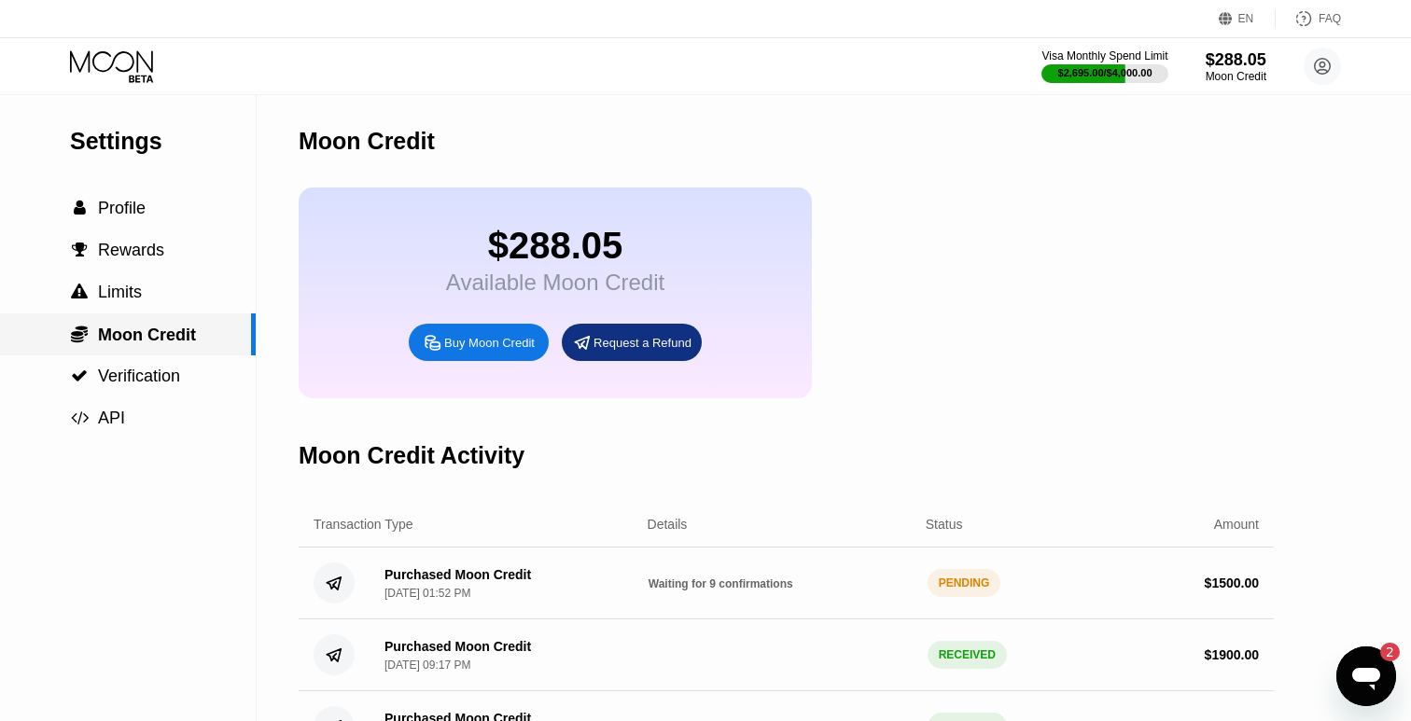
click at [182, 333] on span "Moon Credit" at bounding box center [147, 335] width 98 height 19
click at [1221, 67] on div "$288.05" at bounding box center [1236, 59] width 63 height 20
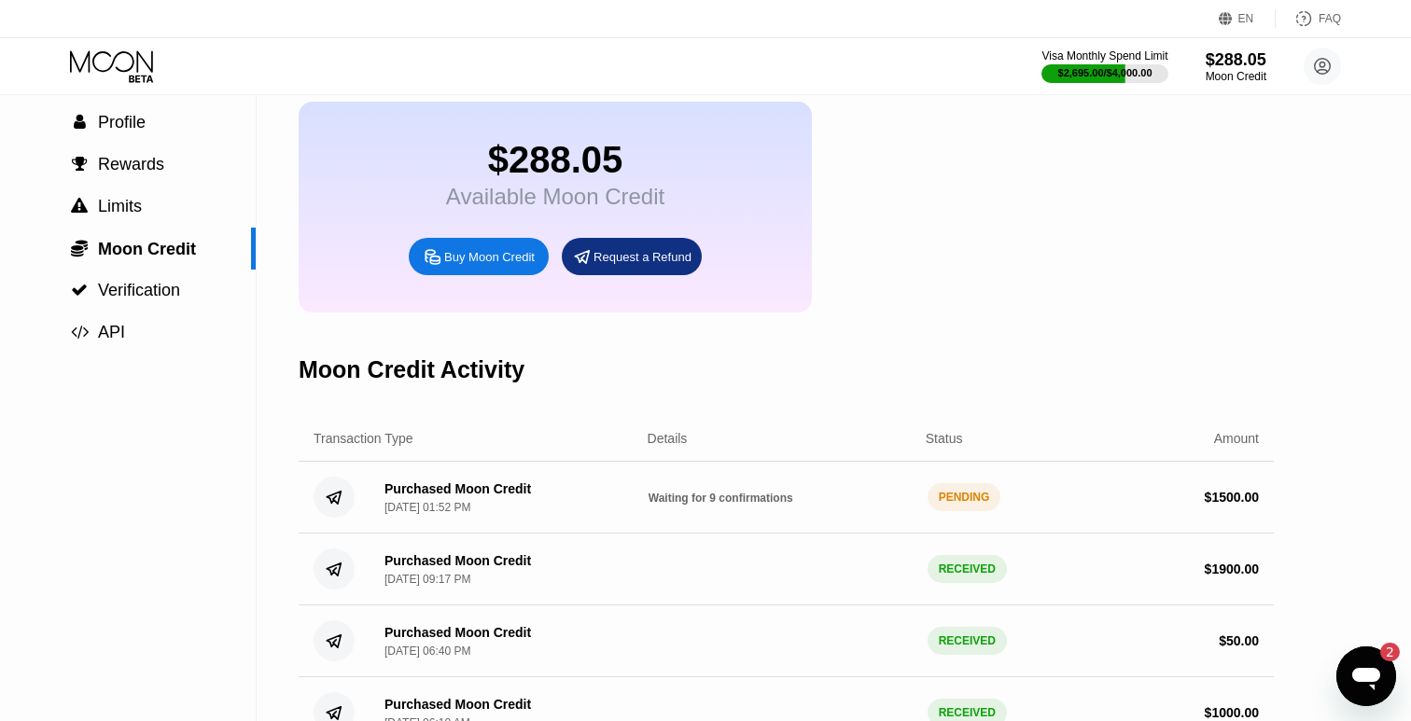
scroll to position [118, 0]
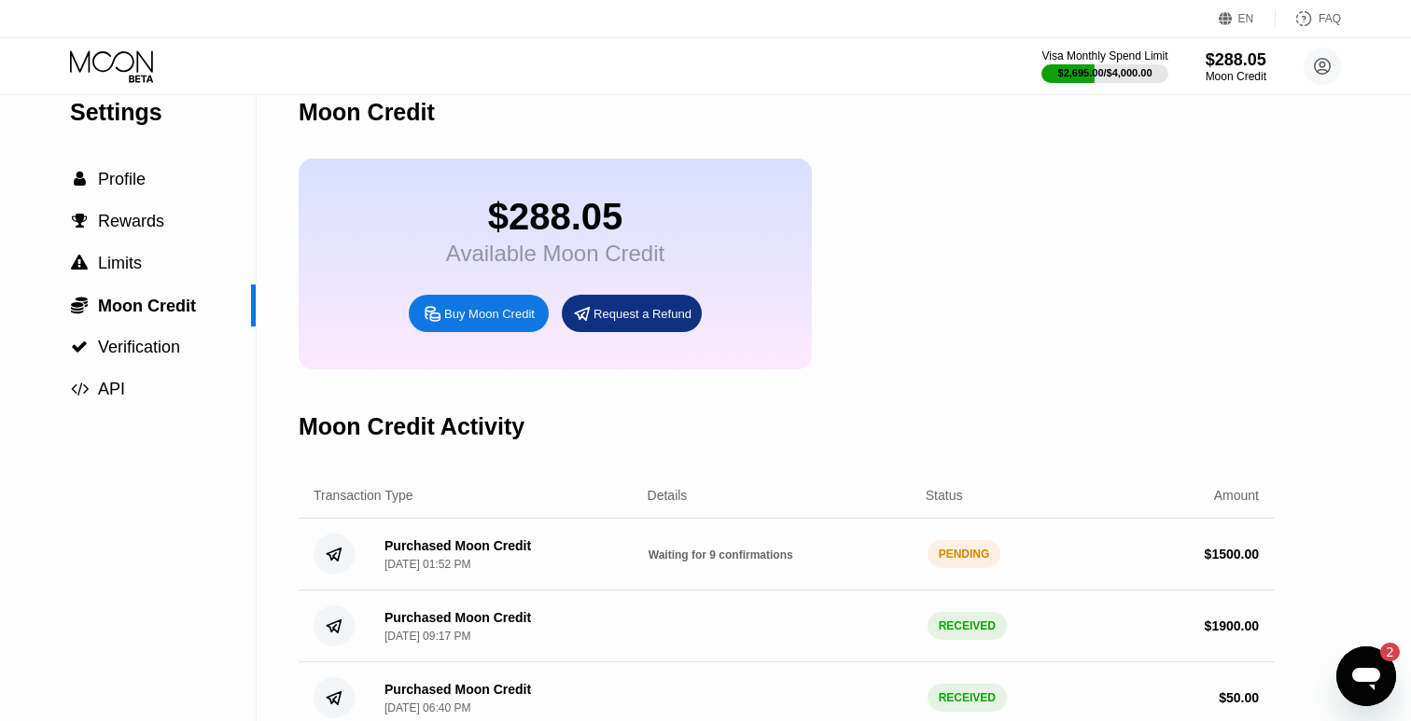
scroll to position [25, 0]
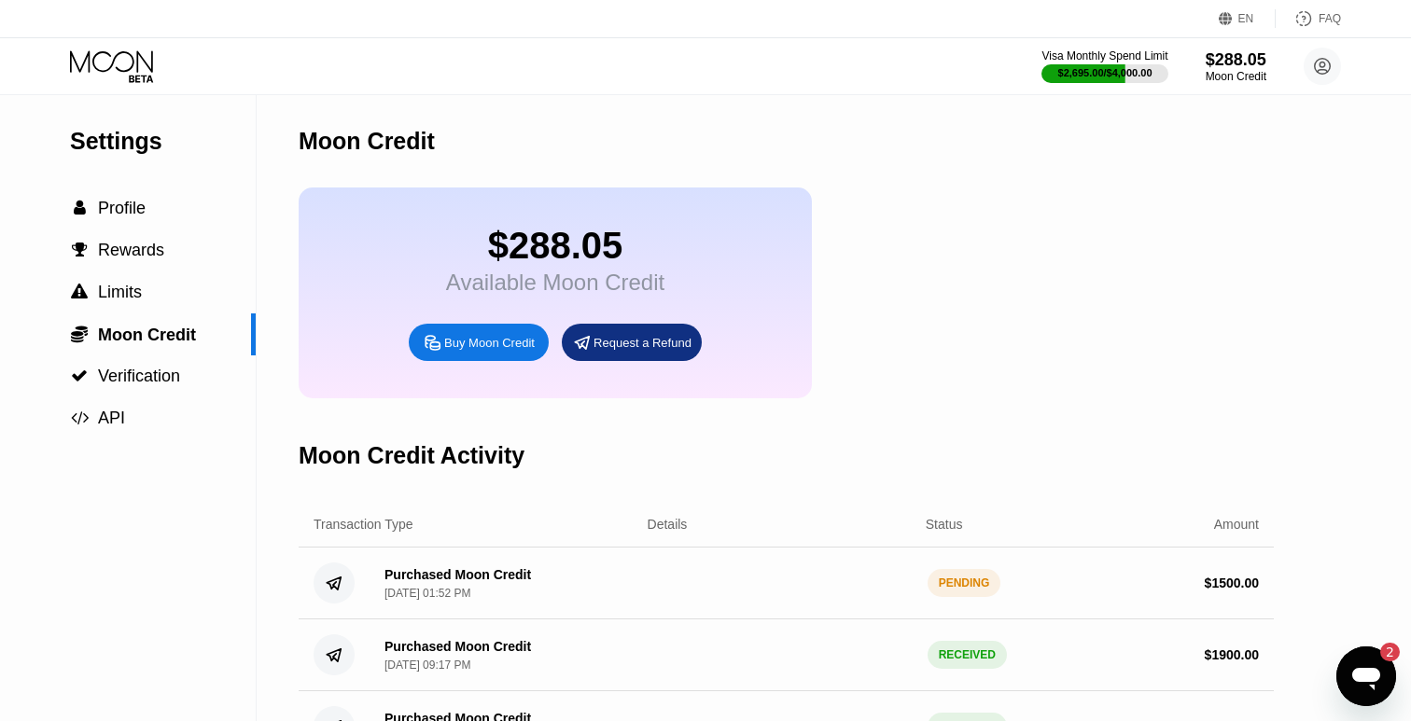
click at [1216, 77] on div "Moon Credit" at bounding box center [1236, 76] width 61 height 13
